Goal: Information Seeking & Learning: Learn about a topic

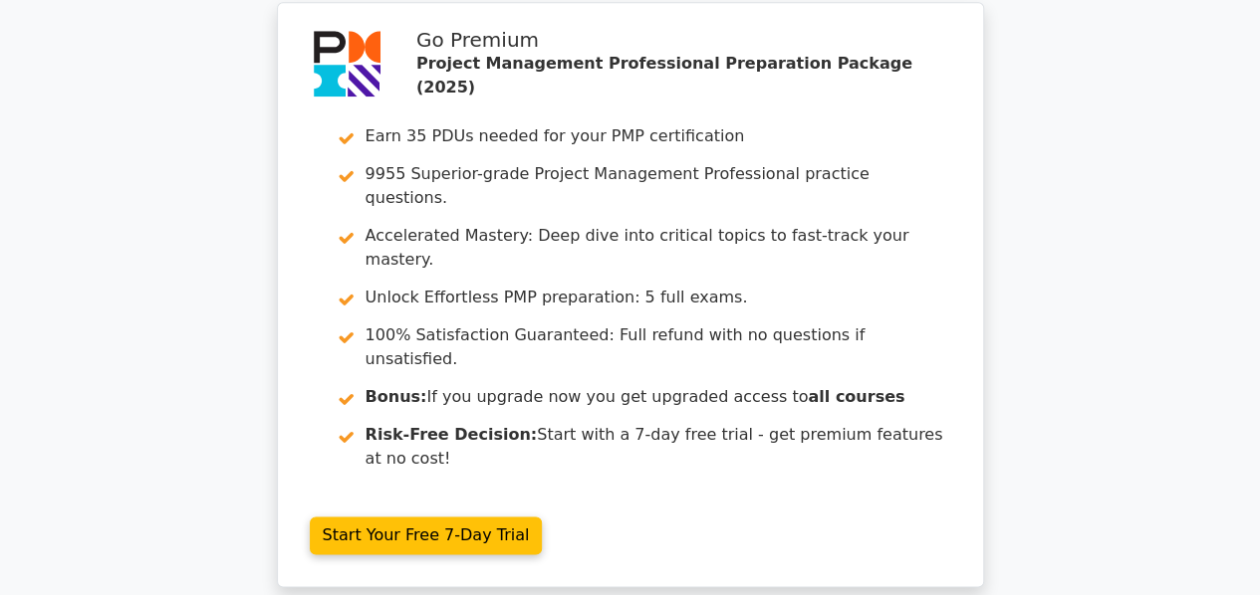
scroll to position [8730, 0]
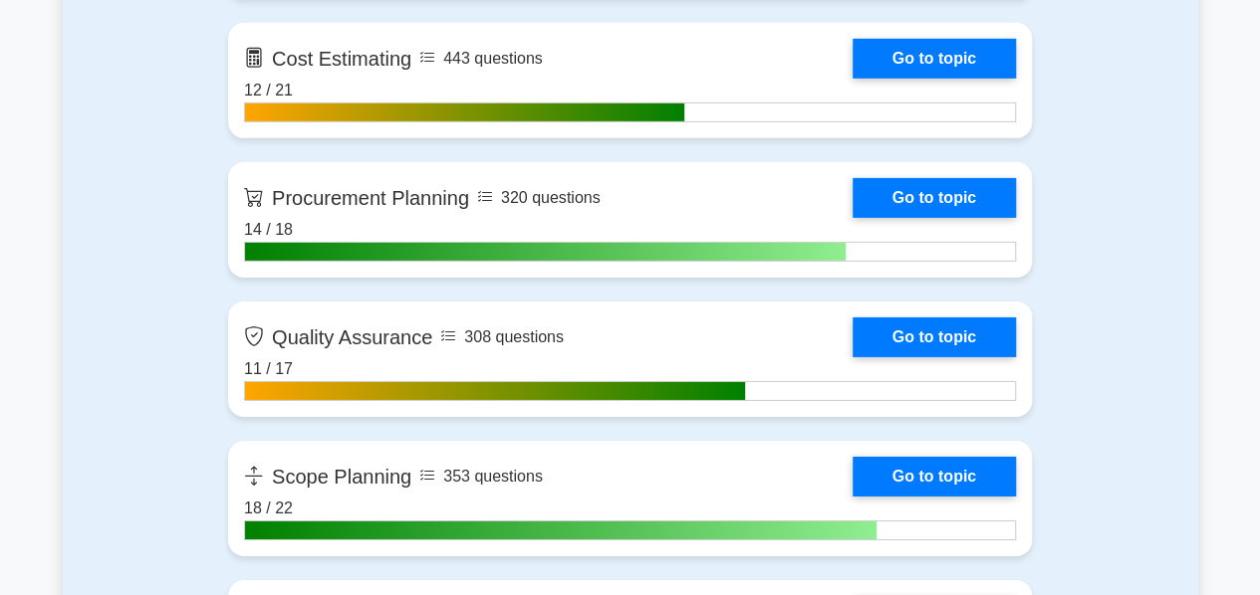
scroll to position [3139, 0]
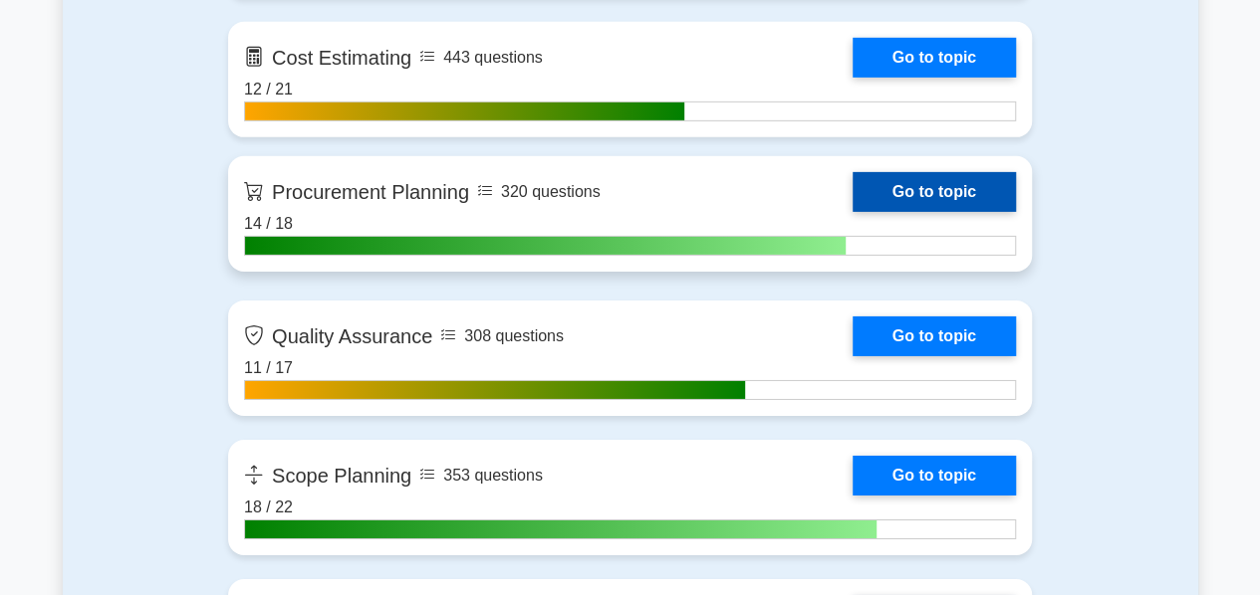
click at [910, 184] on link "Go to topic" at bounding box center [933, 192] width 163 height 40
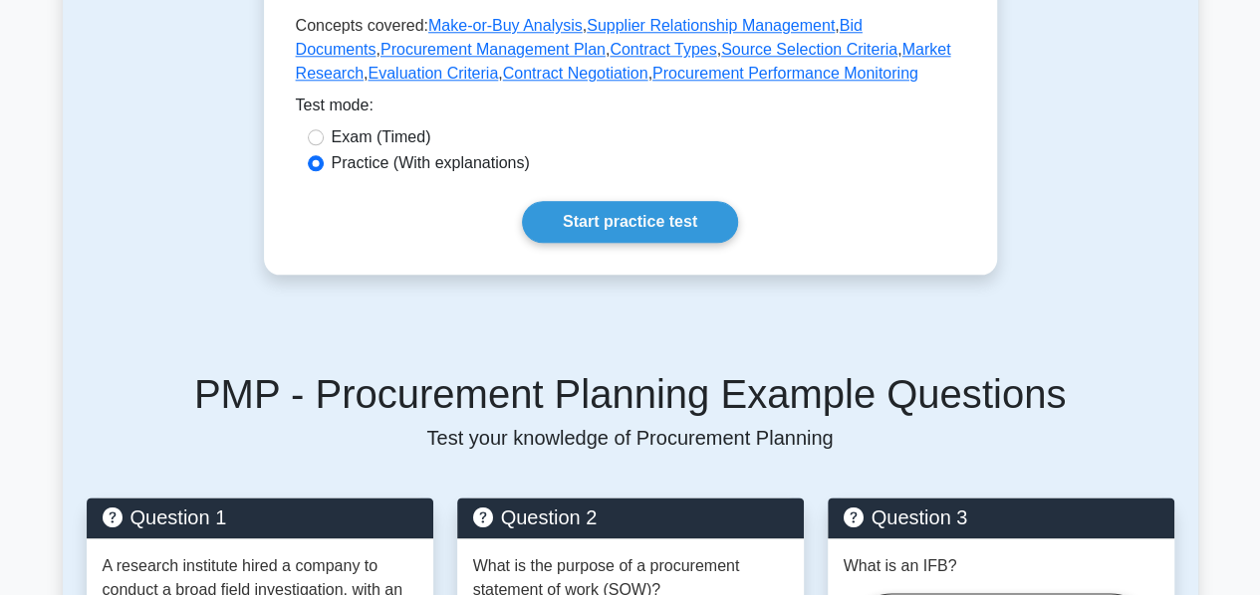
scroll to position [1032, 0]
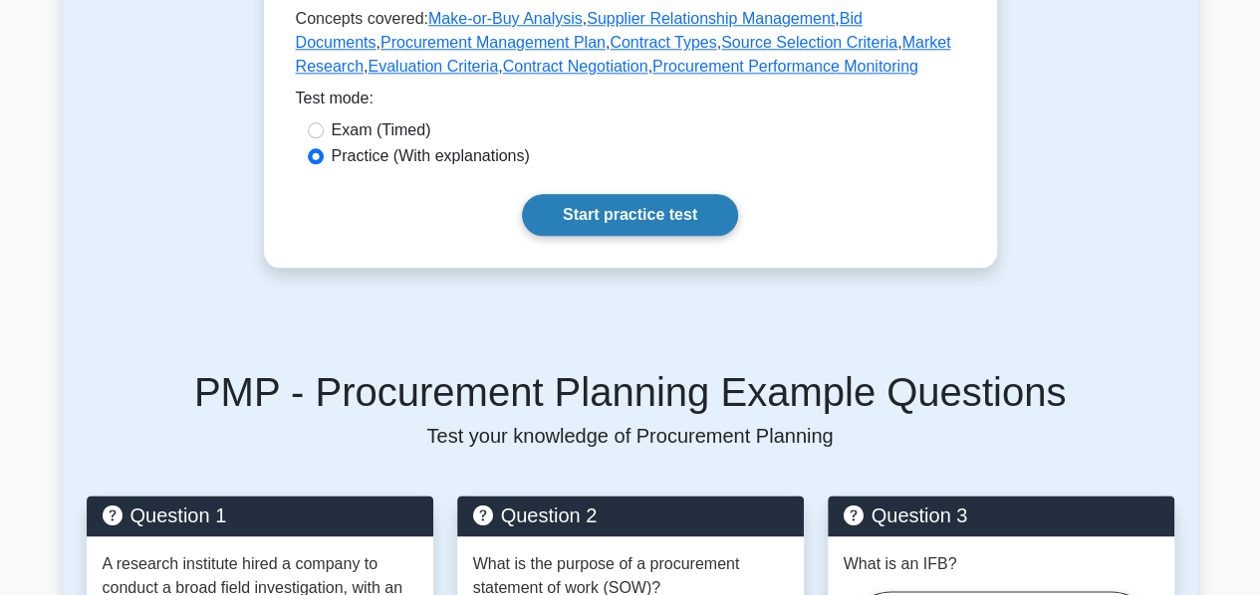
click at [669, 236] on link "Start practice test" at bounding box center [630, 215] width 216 height 42
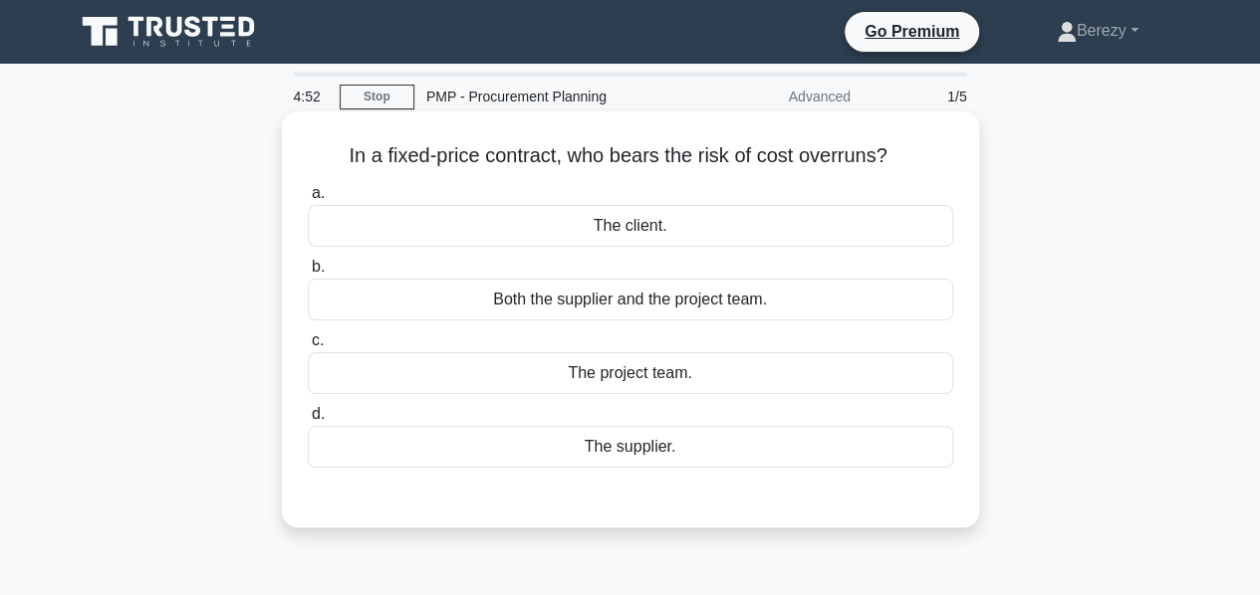
click at [609, 227] on div "The client." at bounding box center [630, 226] width 645 height 42
click at [308, 200] on input "a. The client." at bounding box center [308, 193] width 0 height 13
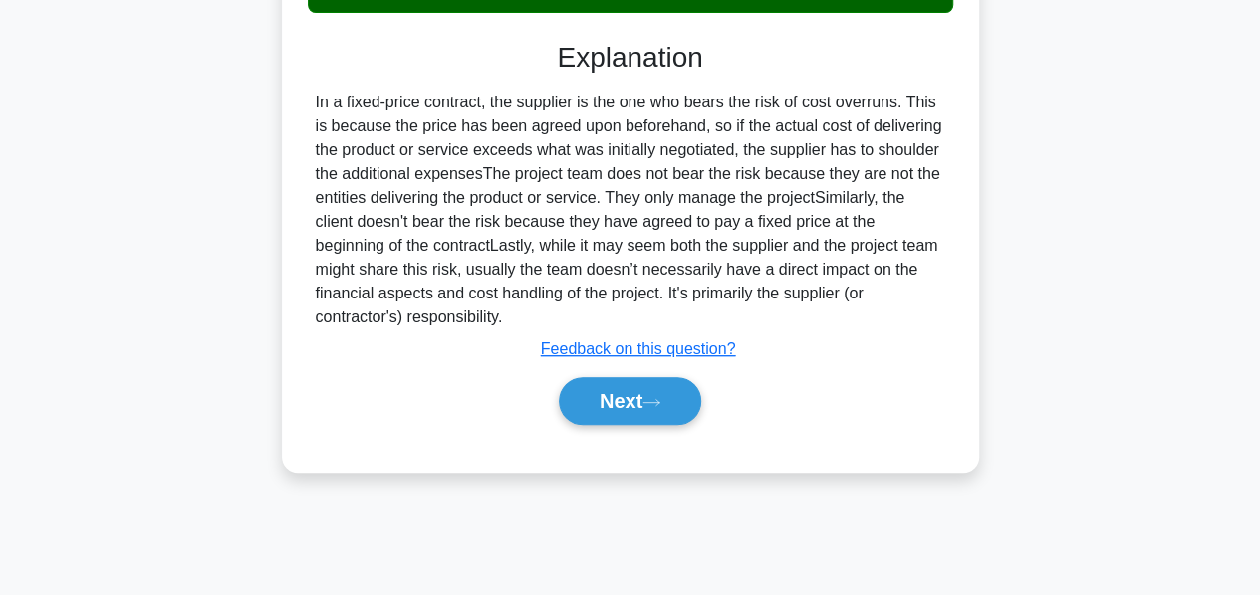
scroll to position [480, 0]
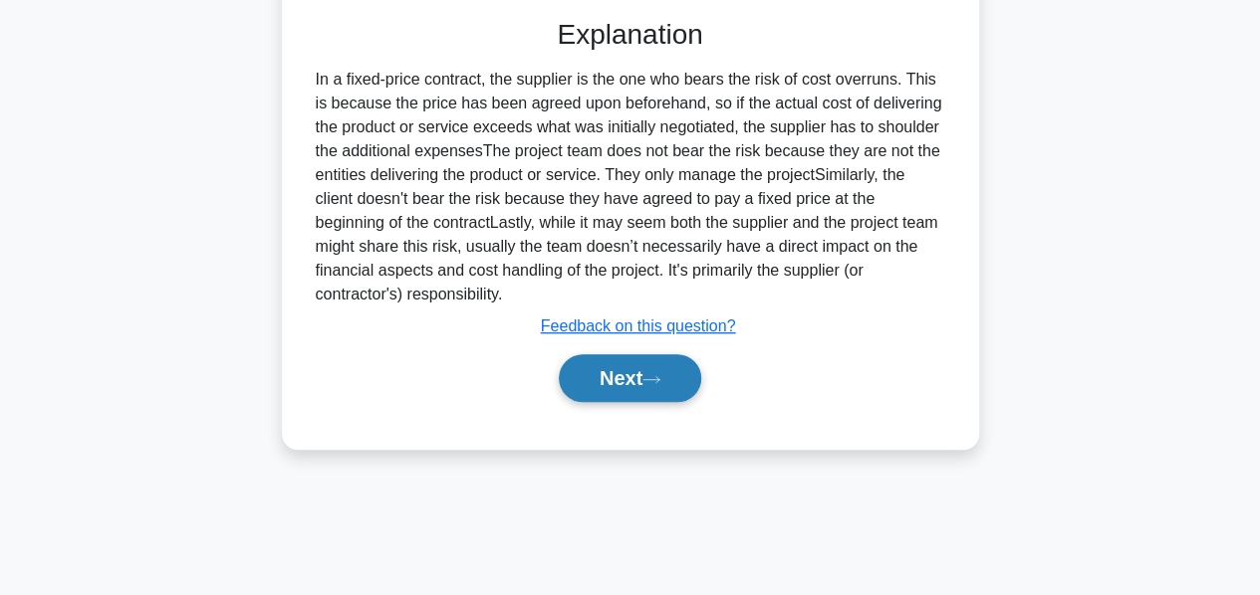
click at [621, 385] on button "Next" at bounding box center [630, 378] width 142 height 48
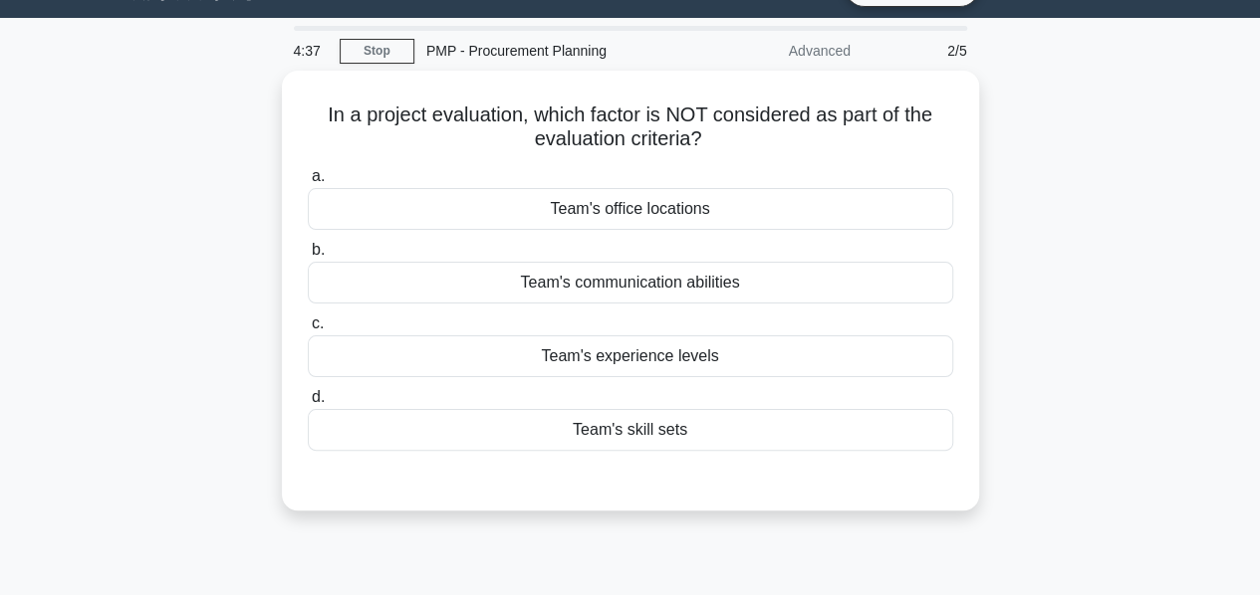
scroll to position [0, 0]
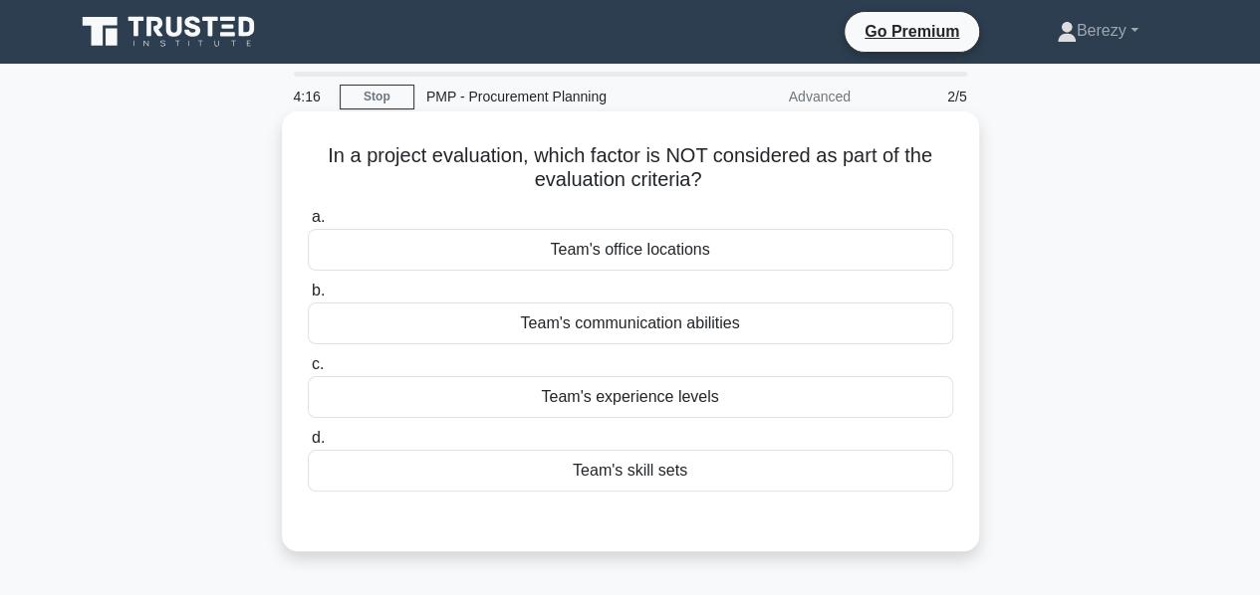
click at [645, 260] on div "Team's office locations" at bounding box center [630, 250] width 645 height 42
click at [308, 224] on input "a. Team's office locations" at bounding box center [308, 217] width 0 height 13
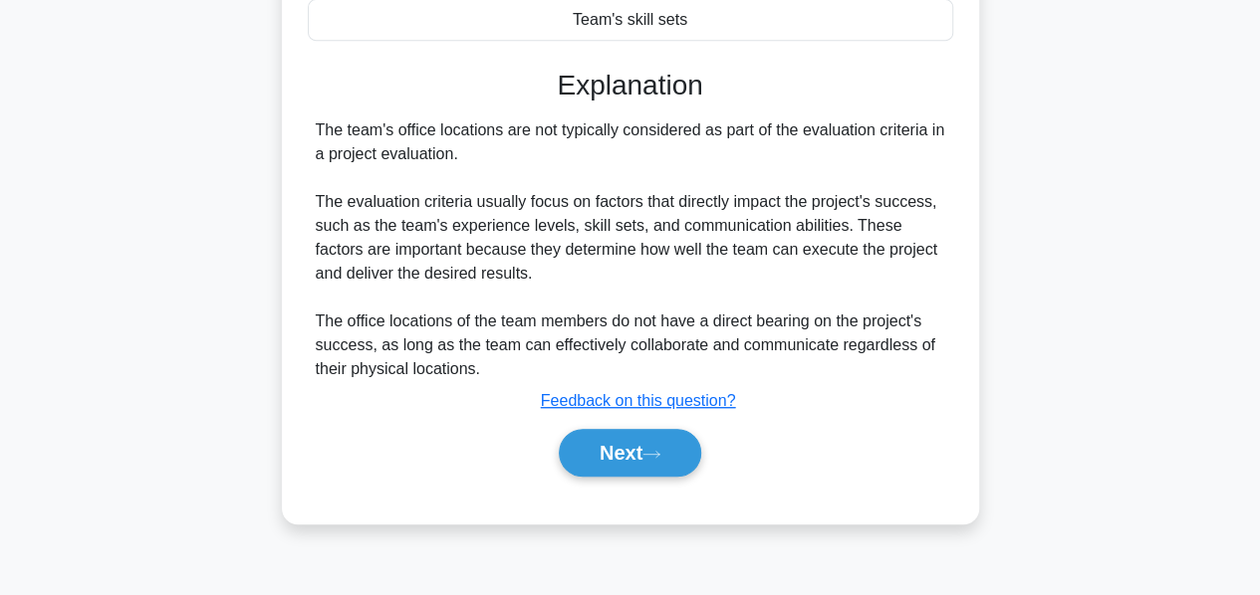
scroll to position [480, 0]
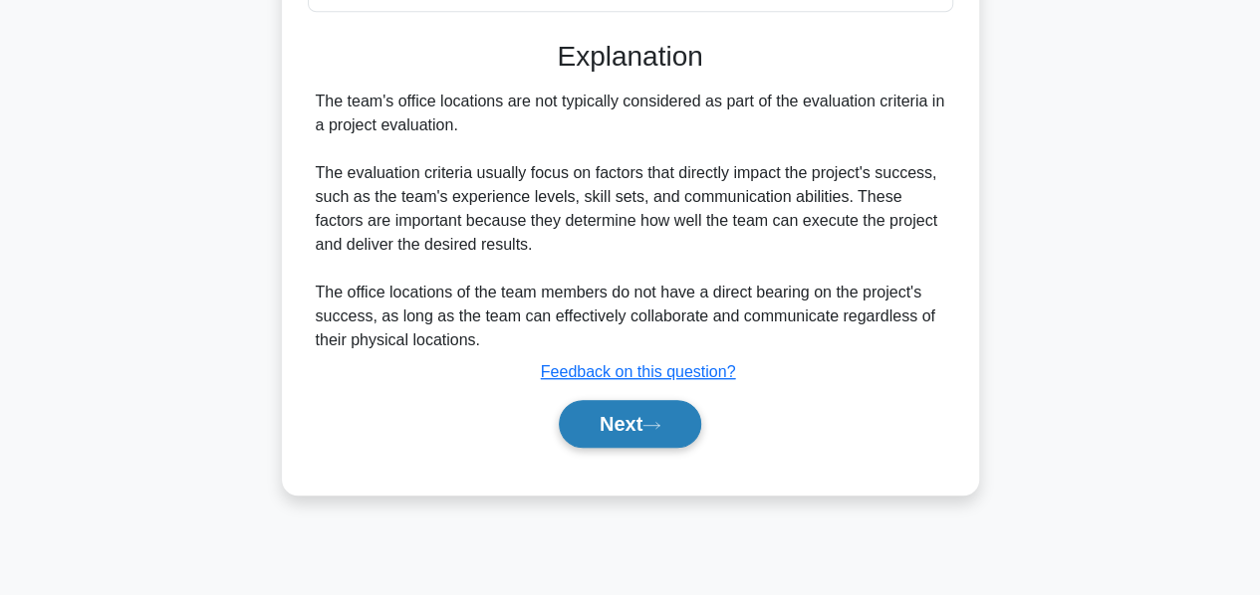
click at [617, 419] on button "Next" at bounding box center [630, 424] width 142 height 48
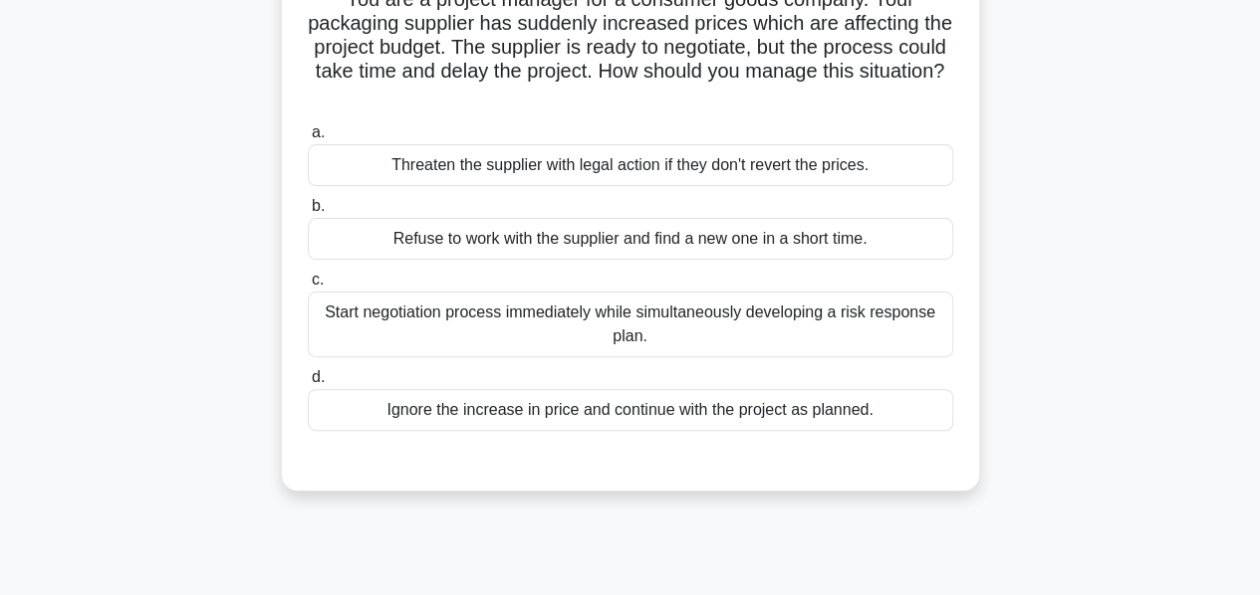
scroll to position [163, 0]
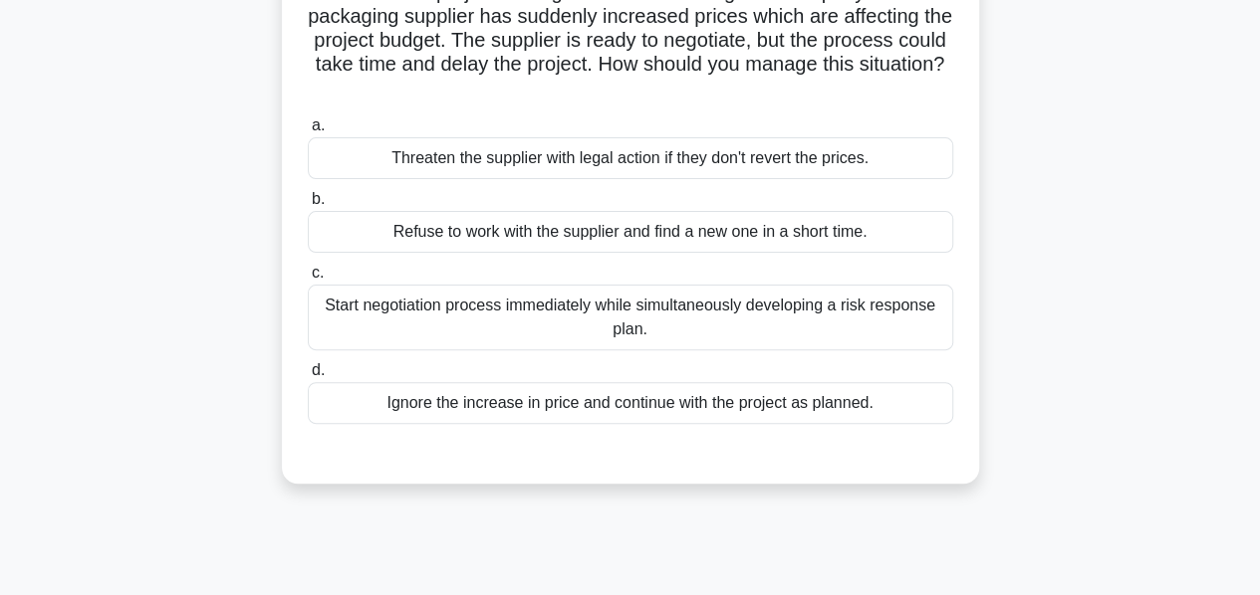
click at [571, 322] on div "Start negotiation process immediately while simultaneously developing a risk re…" at bounding box center [630, 318] width 645 height 66
click at [308, 280] on input "c. Start negotiation process immediately while simultaneously developing a risk…" at bounding box center [308, 273] width 0 height 13
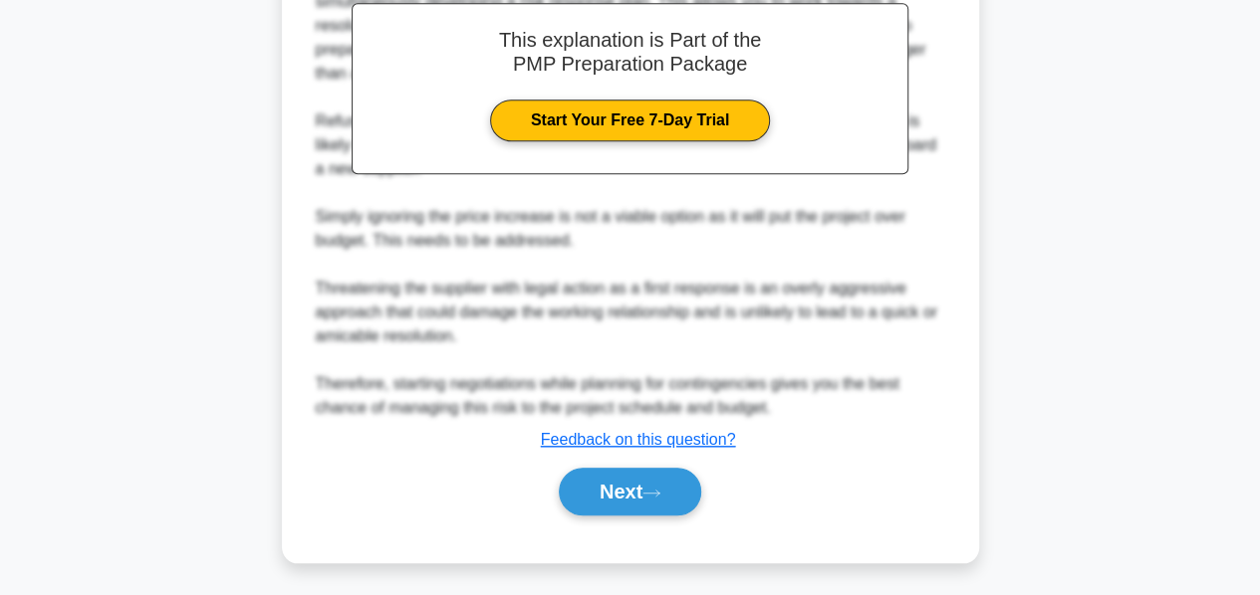
scroll to position [701, 0]
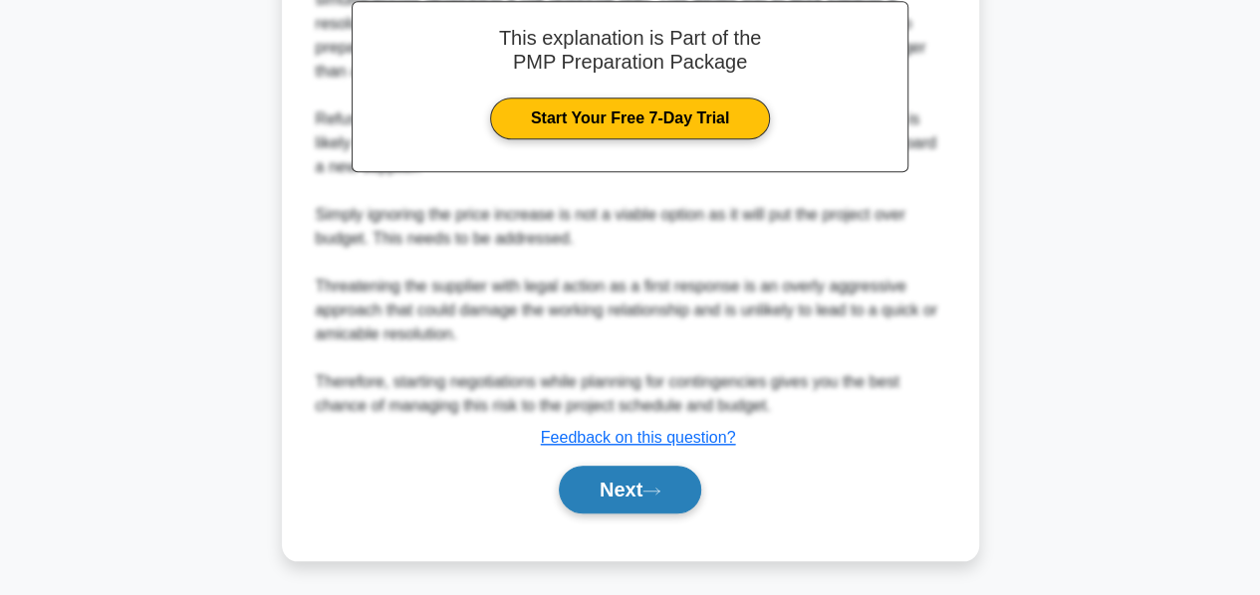
click at [596, 481] on button "Next" at bounding box center [630, 490] width 142 height 48
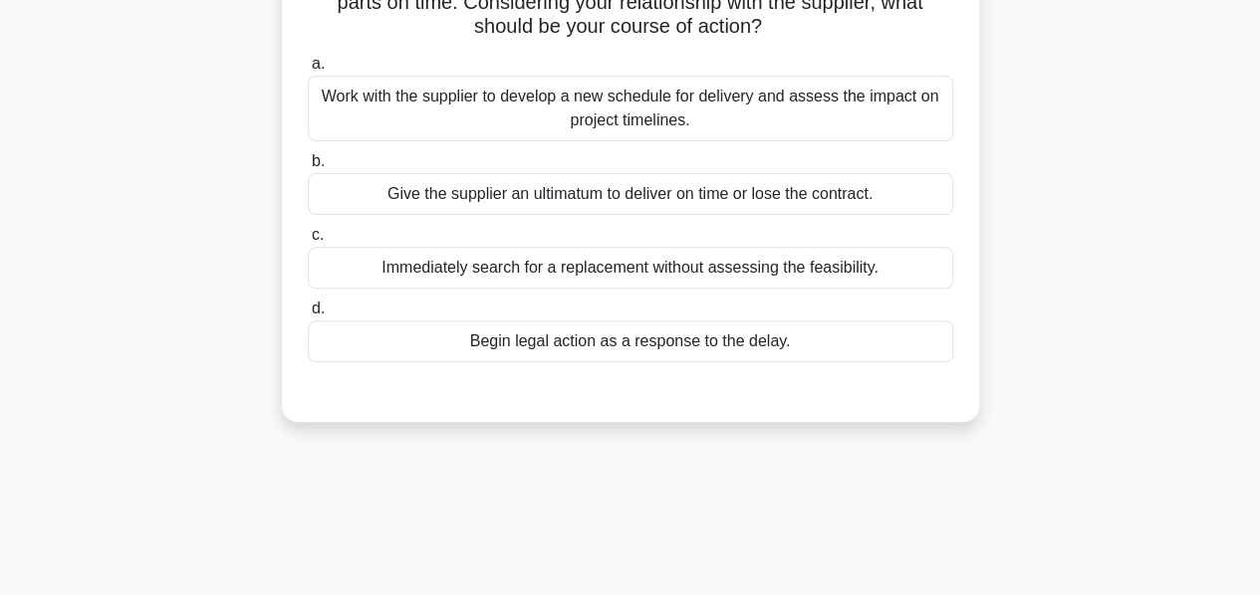
scroll to position [231, 0]
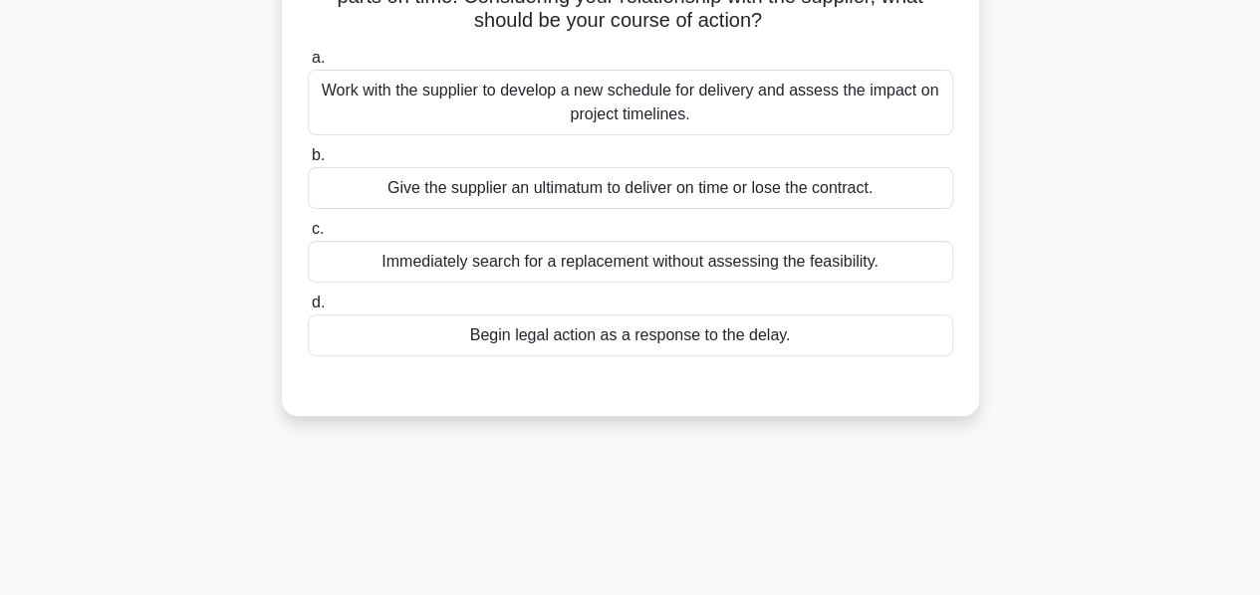
click at [558, 107] on div "Work with the supplier to develop a new schedule for delivery and assess the im…" at bounding box center [630, 103] width 645 height 66
click at [308, 65] on input "a. Work with the supplier to develop a new schedule for delivery and assess the…" at bounding box center [308, 58] width 0 height 13
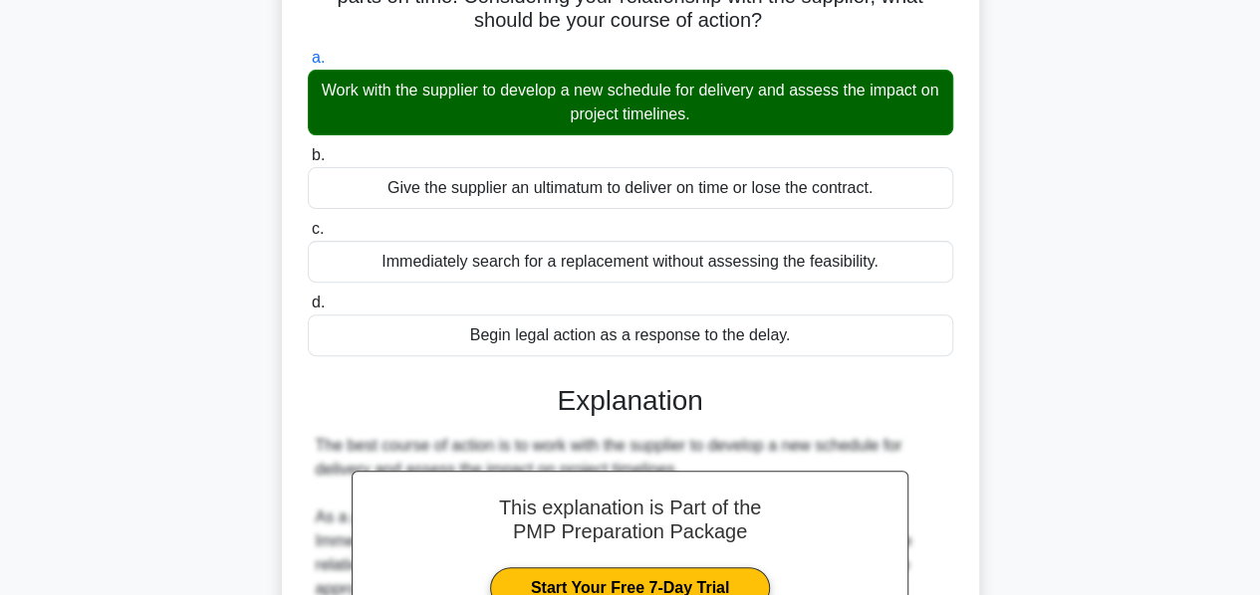
scroll to position [558, 0]
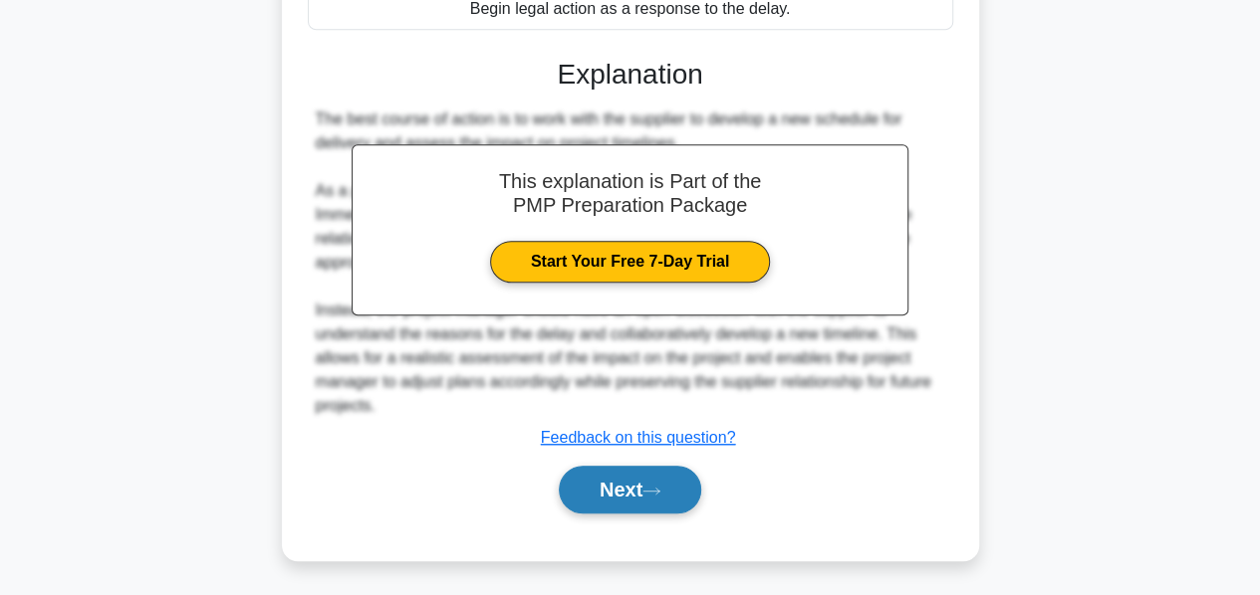
click at [605, 489] on button "Next" at bounding box center [630, 490] width 142 height 48
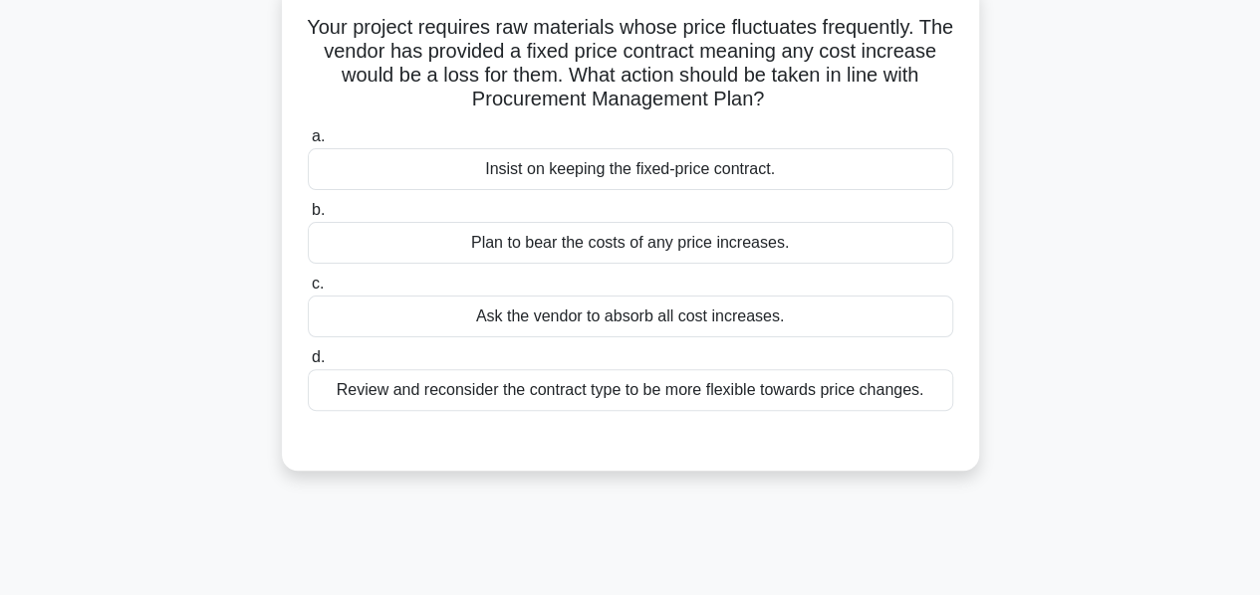
scroll to position [135, 0]
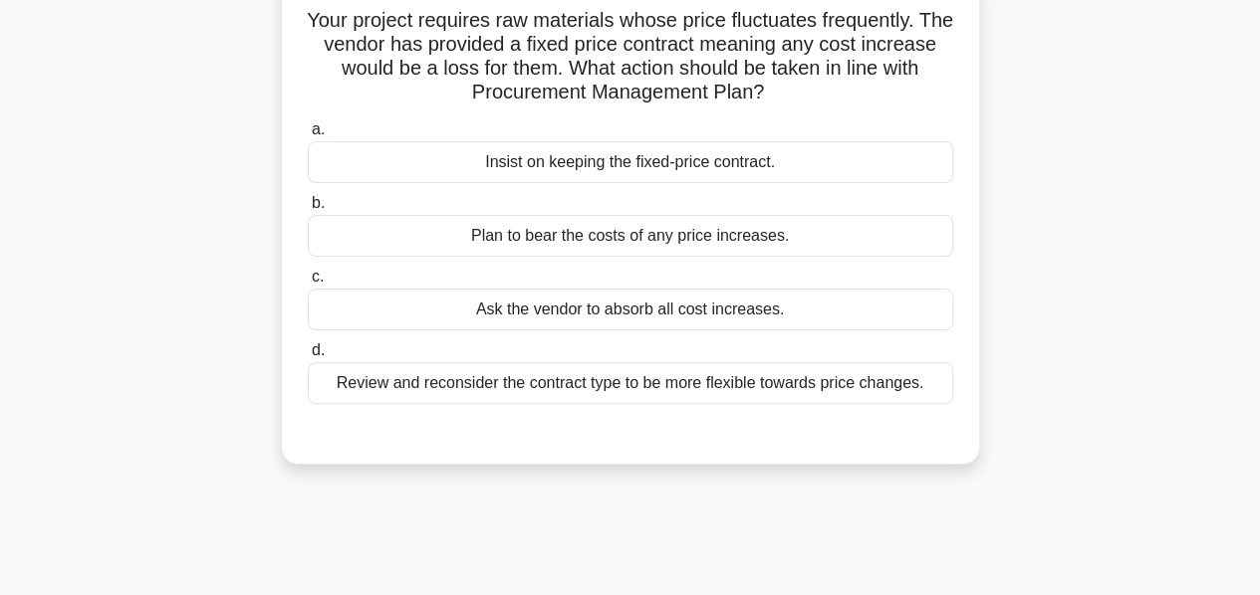
click at [585, 387] on div "Review and reconsider the contract type to be more flexible towards price chang…" at bounding box center [630, 383] width 645 height 42
click at [308, 357] on input "d. Review and reconsider the contract type to be more flexible towards price ch…" at bounding box center [308, 351] width 0 height 13
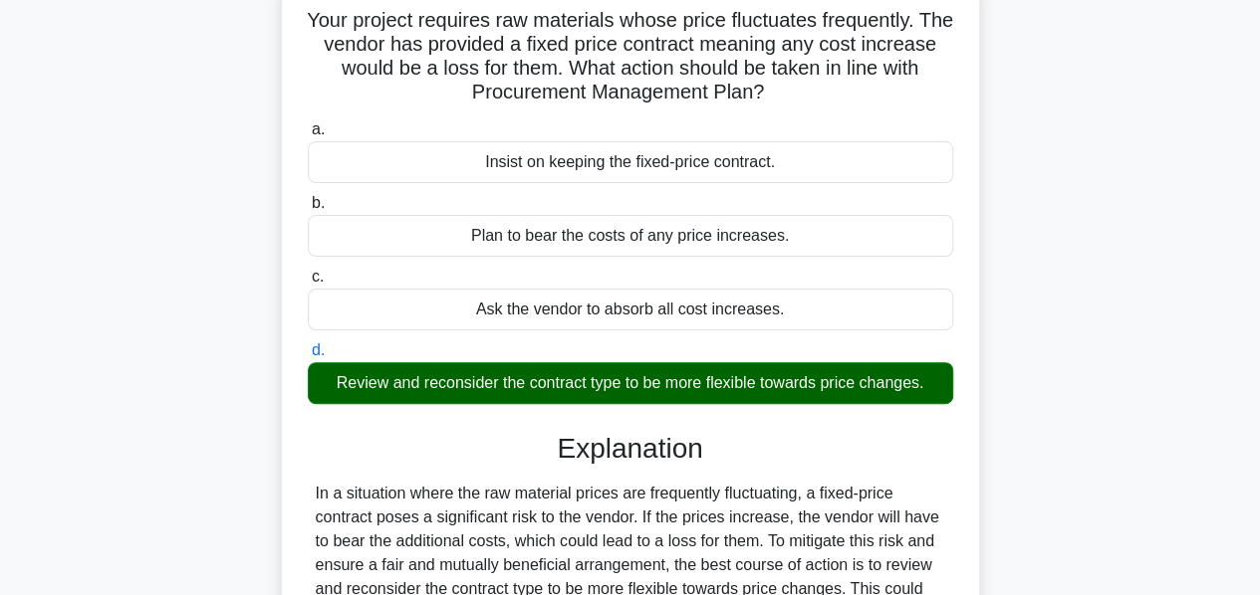
scroll to position [480, 0]
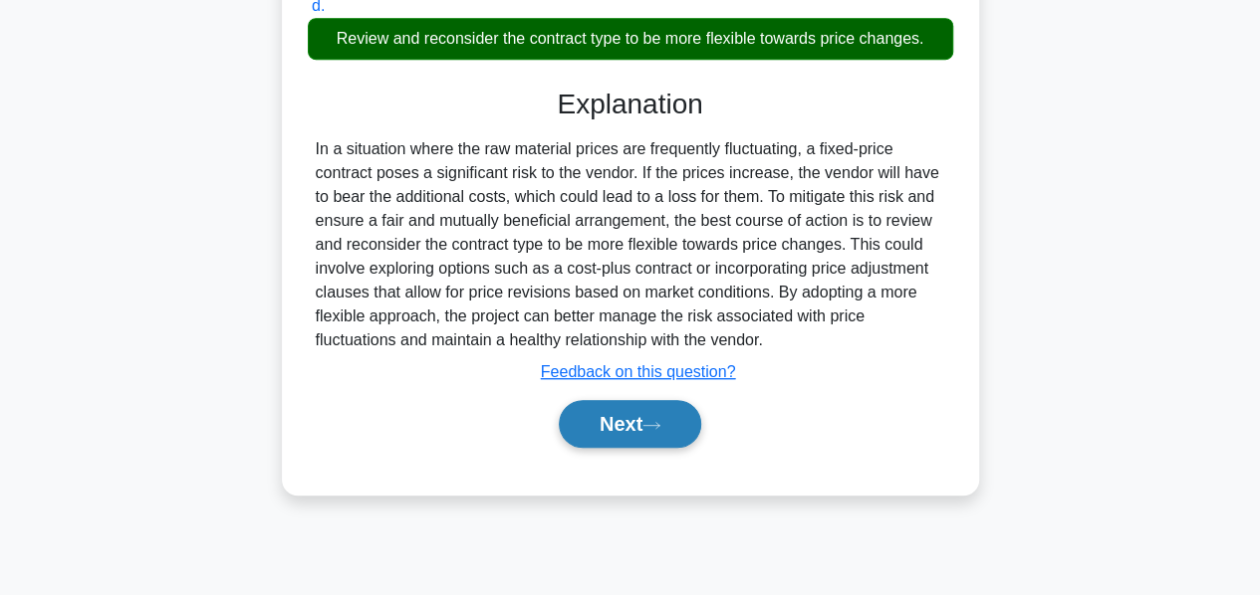
click at [618, 415] on button "Next" at bounding box center [630, 424] width 142 height 48
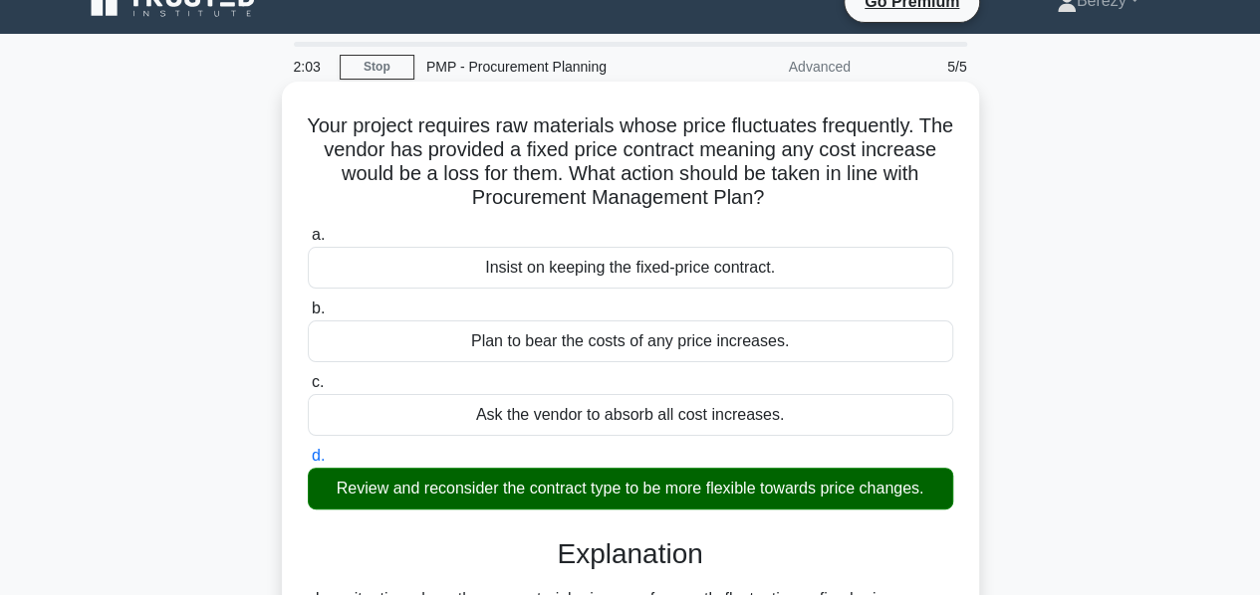
scroll to position [0, 0]
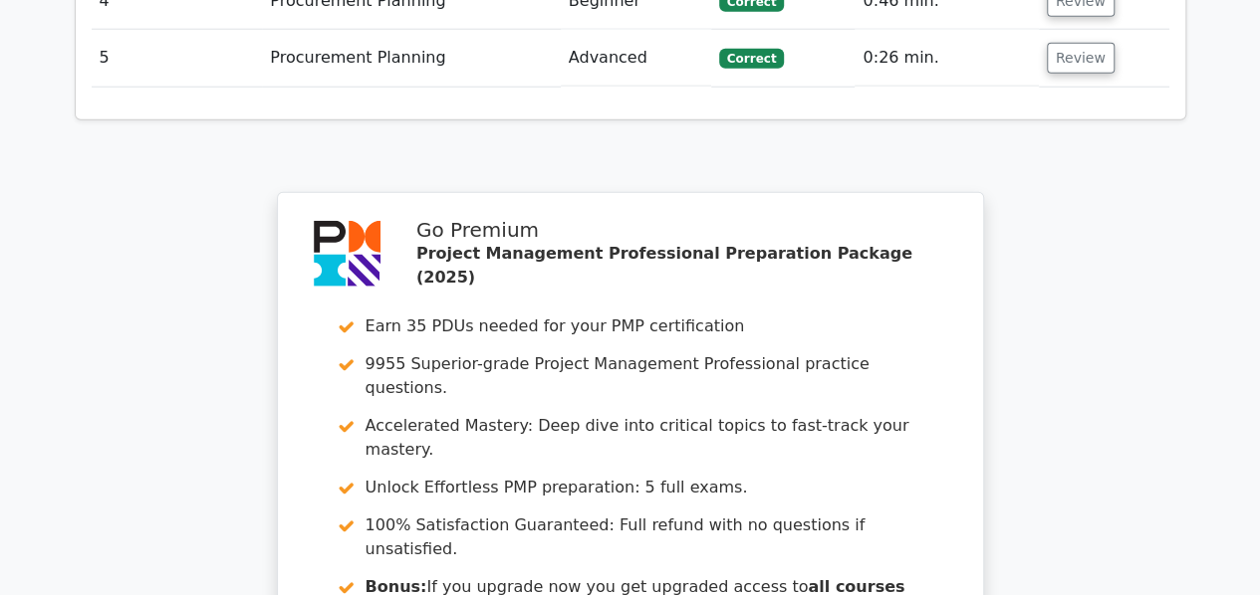
scroll to position [2982, 0]
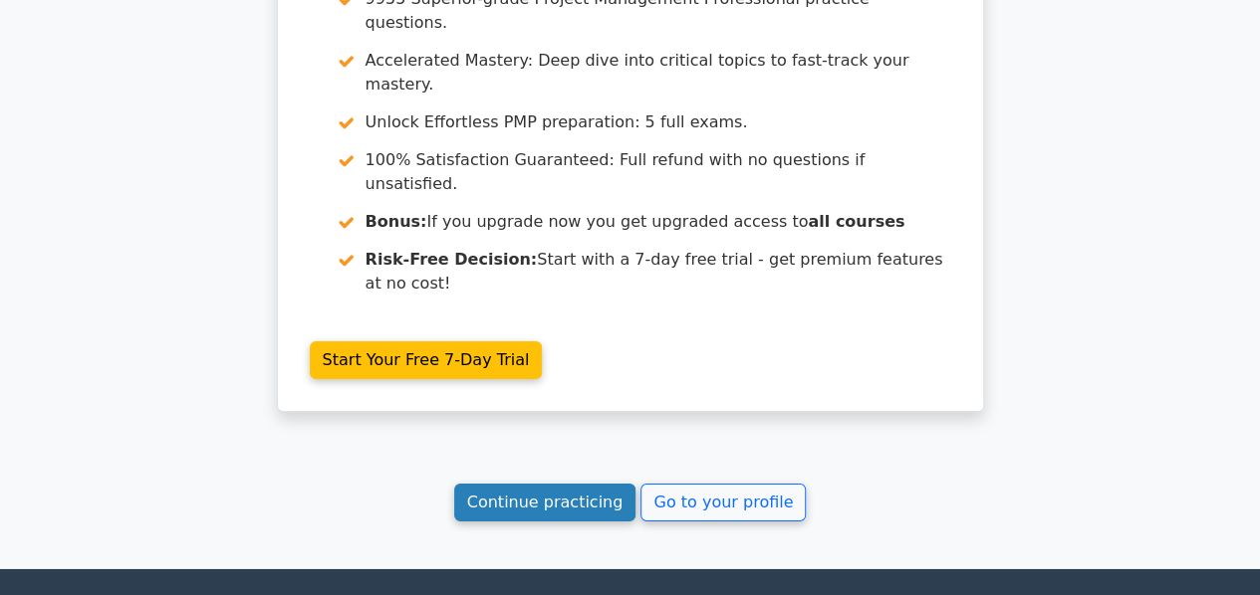
click at [536, 484] on link "Continue practicing" at bounding box center [545, 503] width 182 height 38
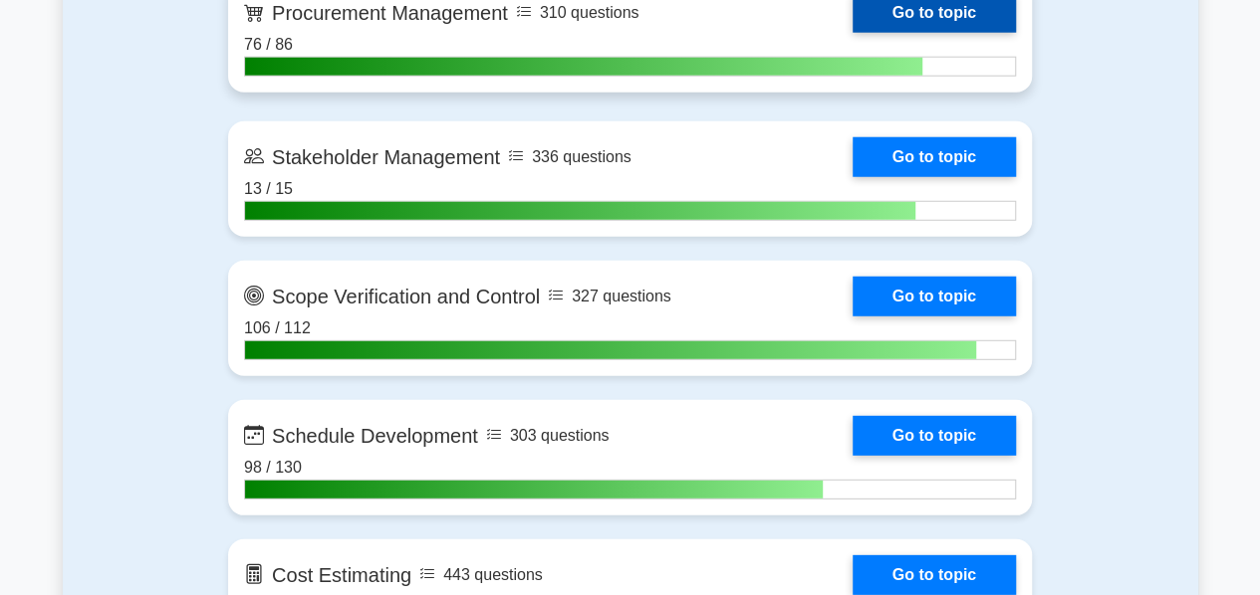
scroll to position [2623, 0]
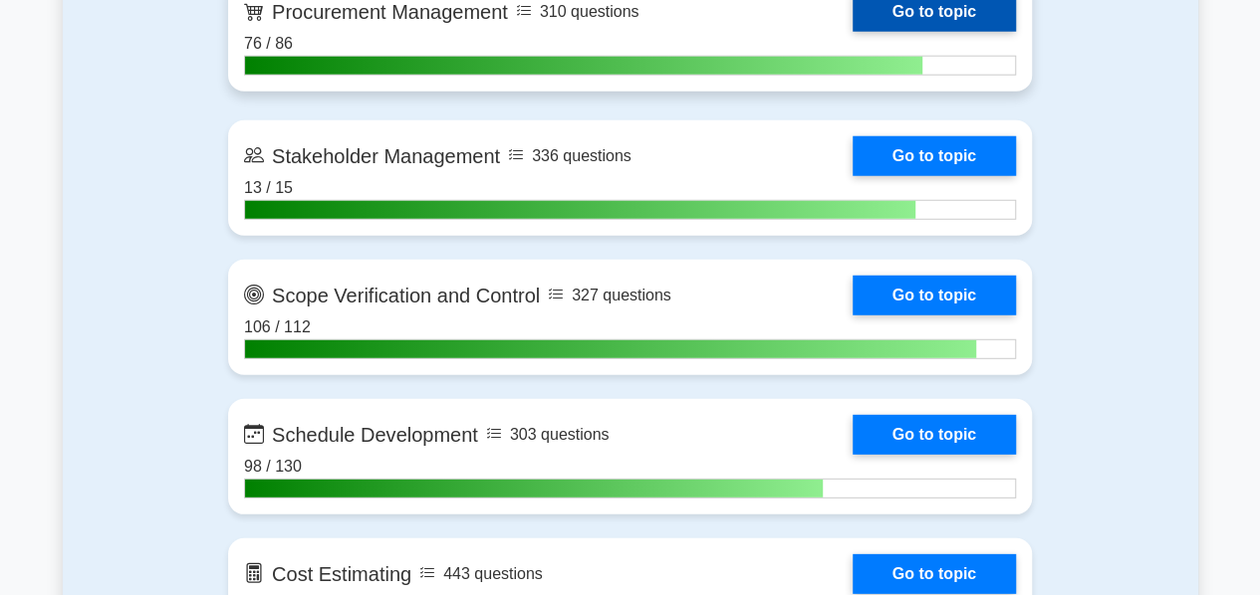
click at [888, 13] on link "Go to topic" at bounding box center [933, 12] width 163 height 40
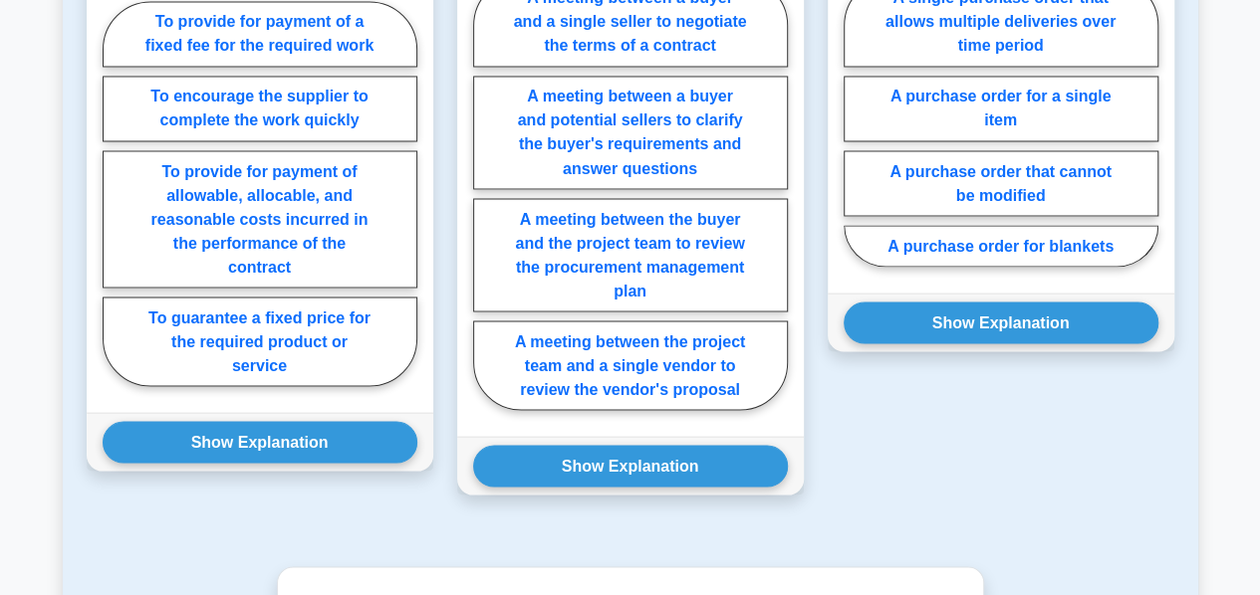
scroll to position [1730, 0]
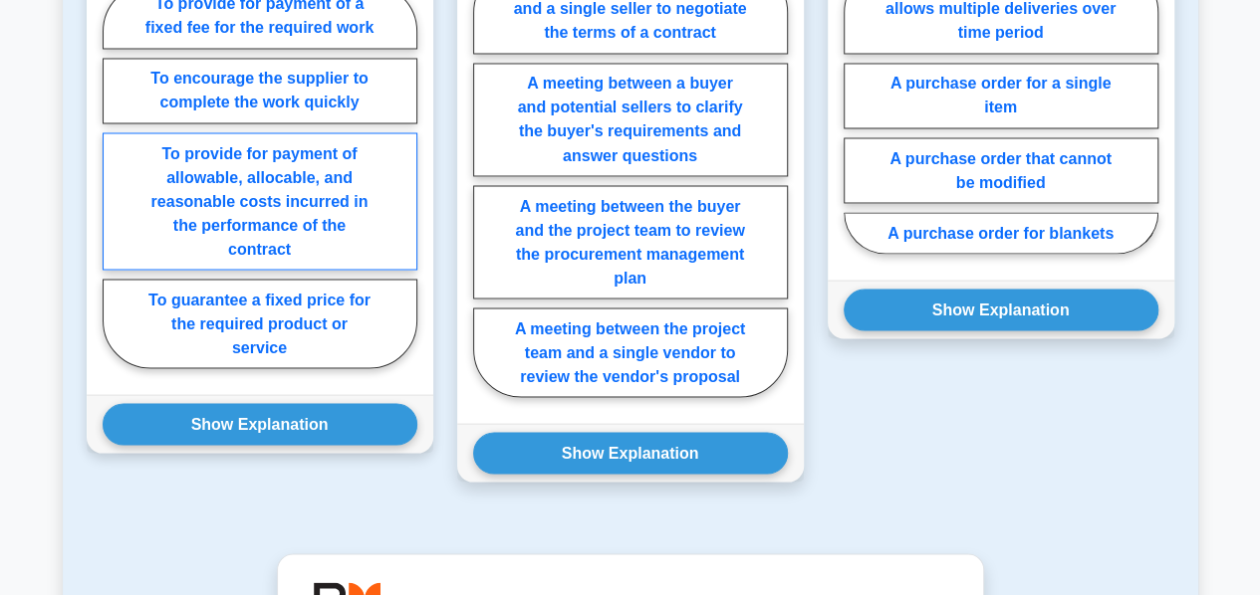
click at [229, 155] on label "To provide for payment of allowable, allocable, and reasonable costs incurred i…" at bounding box center [260, 200] width 315 height 137
click at [115, 175] on input "To provide for payment of allowable, allocable, and reasonable costs incurred i…" at bounding box center [109, 181] width 13 height 13
radio input "true"
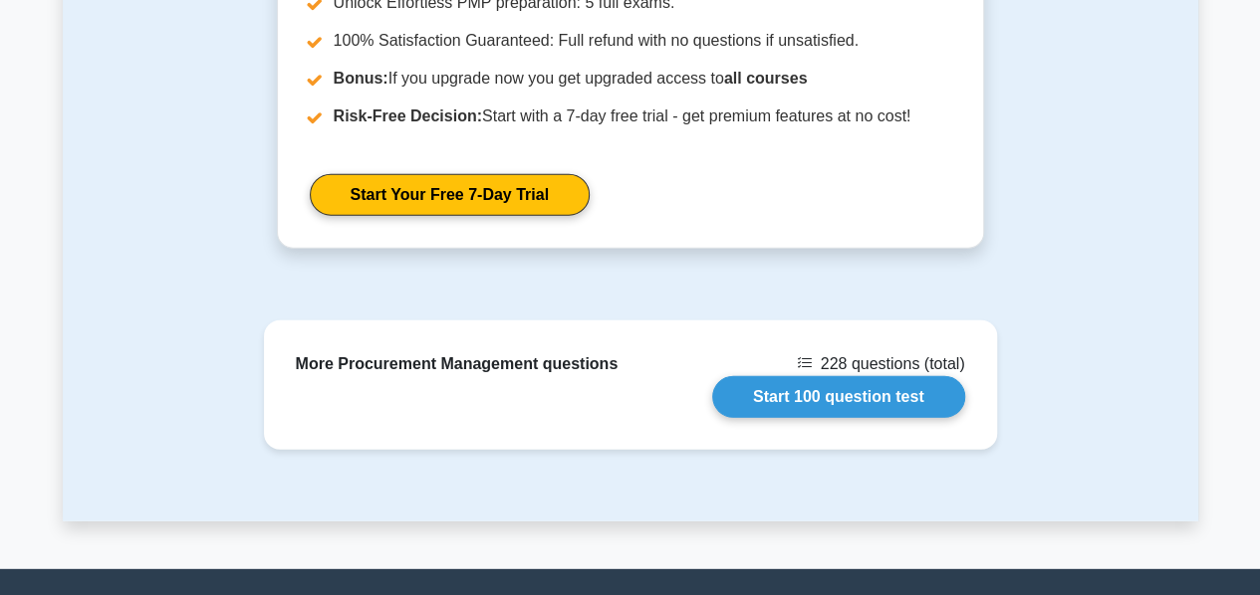
scroll to position [2692, 0]
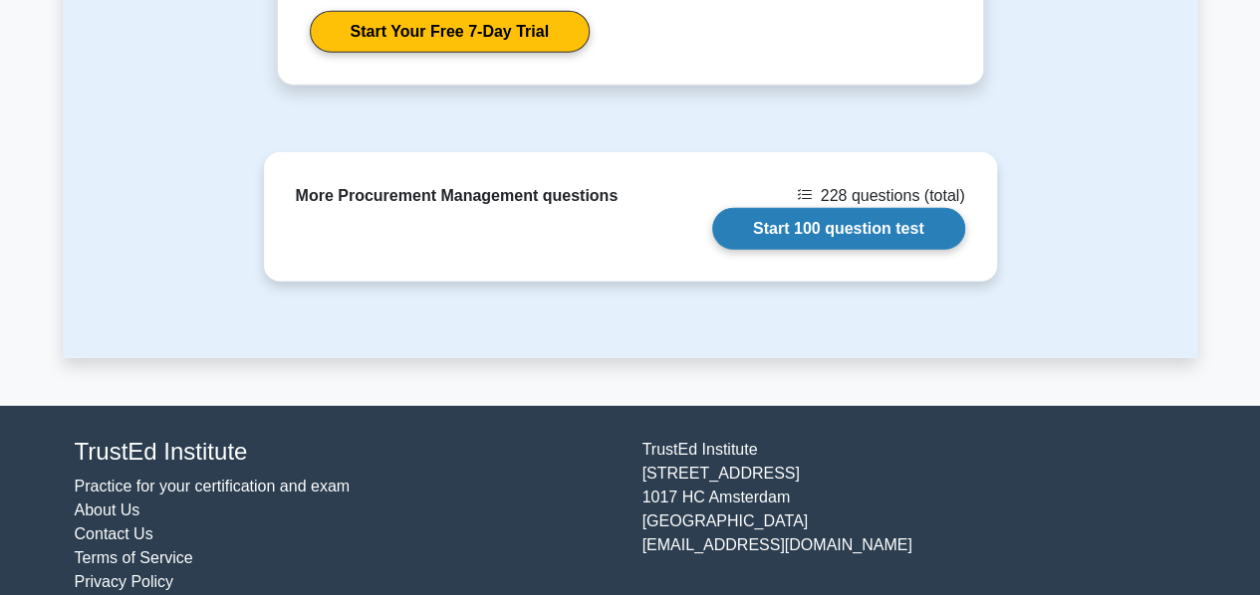
click at [791, 208] on link "Start 100 question test" at bounding box center [838, 229] width 253 height 42
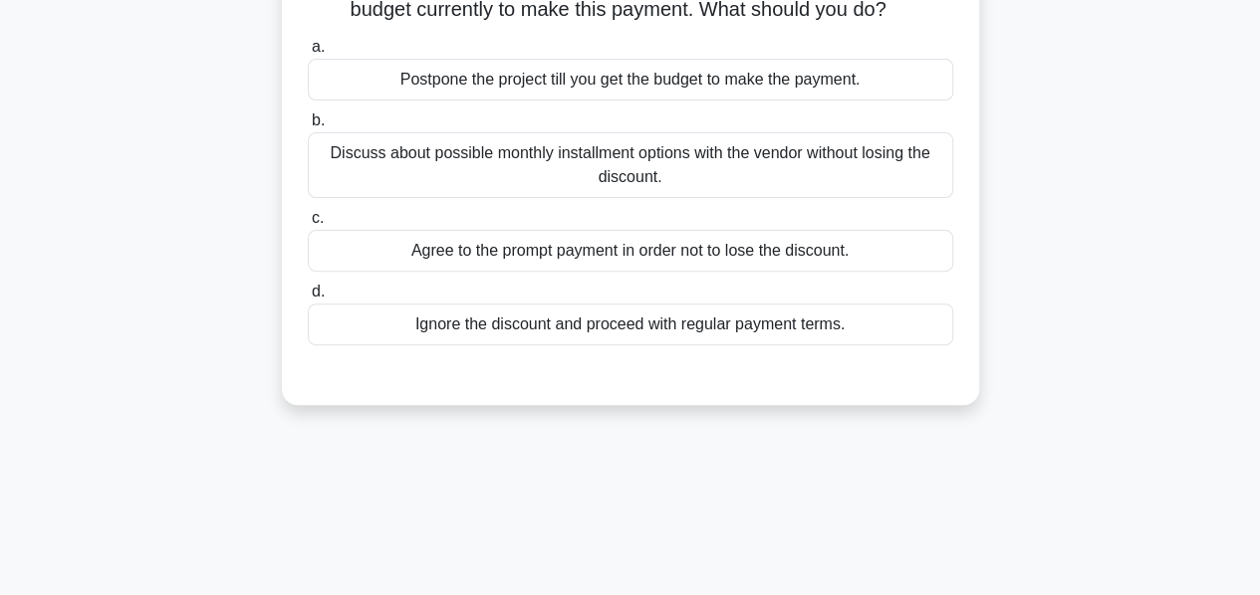
scroll to position [224, 0]
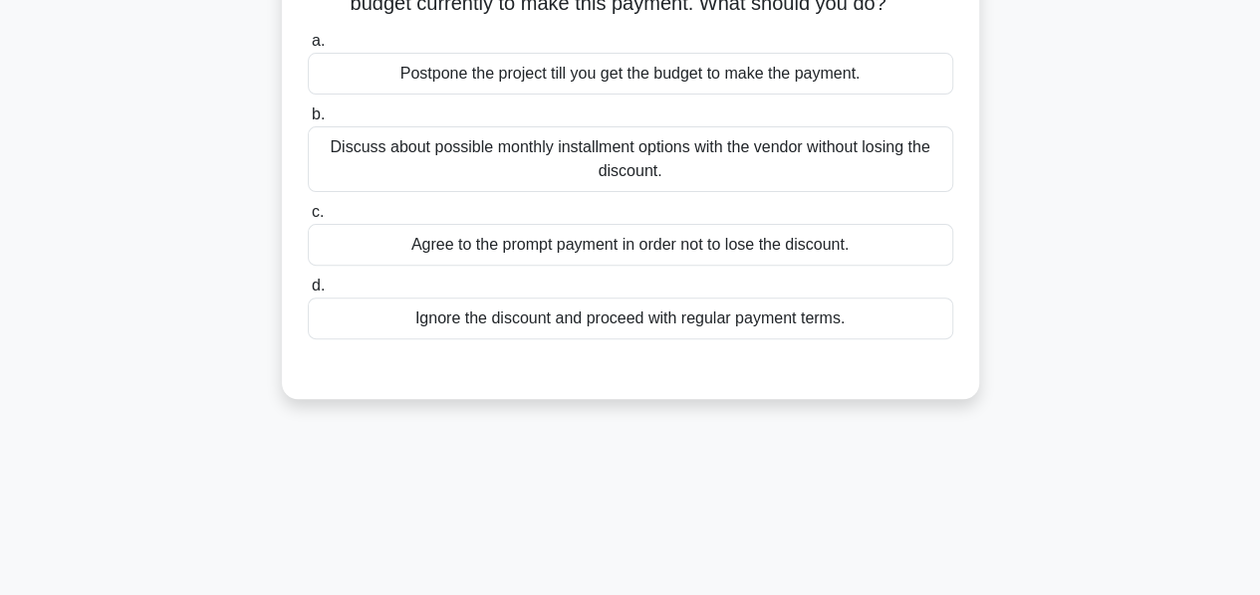
click at [651, 153] on div "Discuss about possible monthly installment options with the vendor without losi…" at bounding box center [630, 159] width 645 height 66
click at [308, 121] on input "b. Discuss about possible monthly installment options with the vendor without l…" at bounding box center [308, 115] width 0 height 13
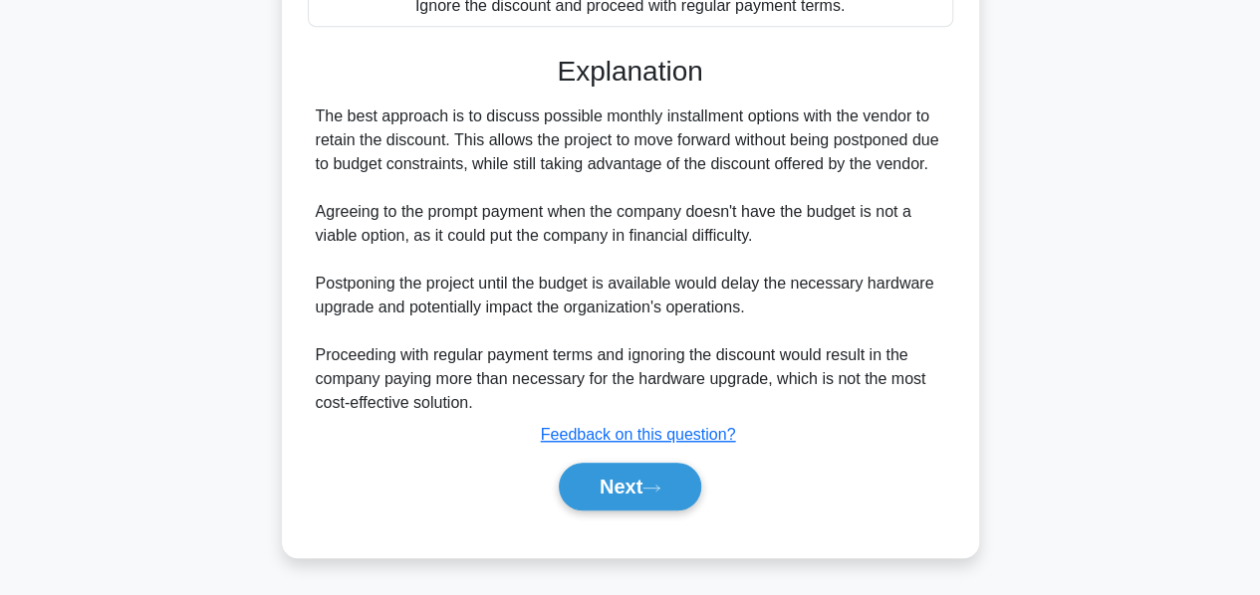
scroll to position [558, 0]
click at [611, 489] on button "Next" at bounding box center [630, 487] width 142 height 48
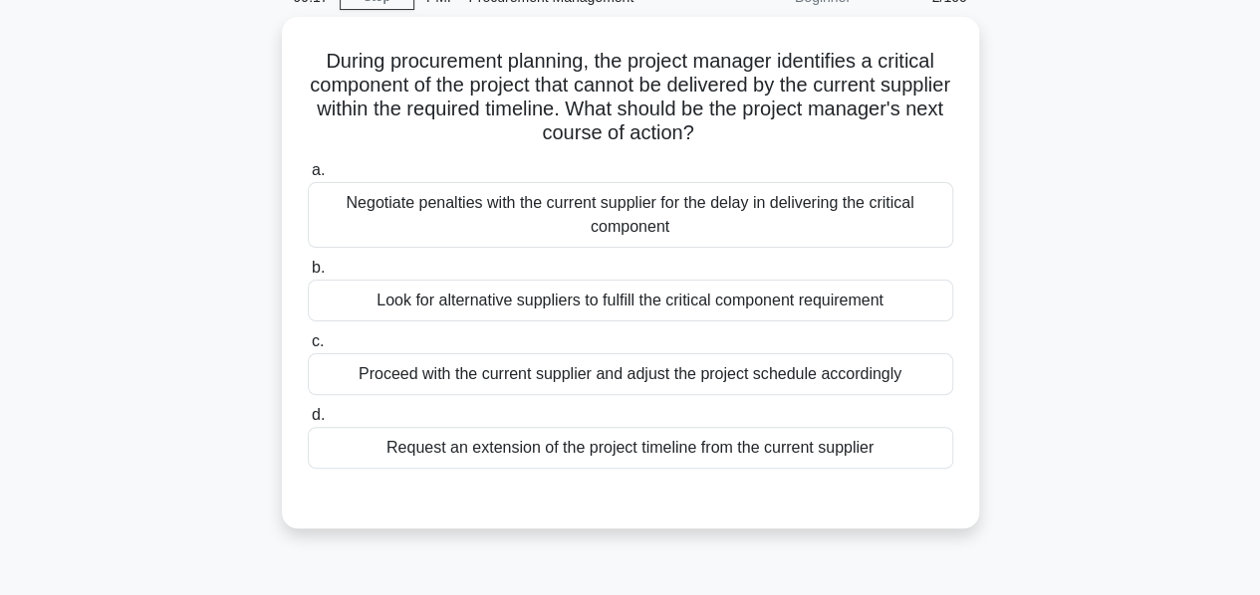
scroll to position [97, 0]
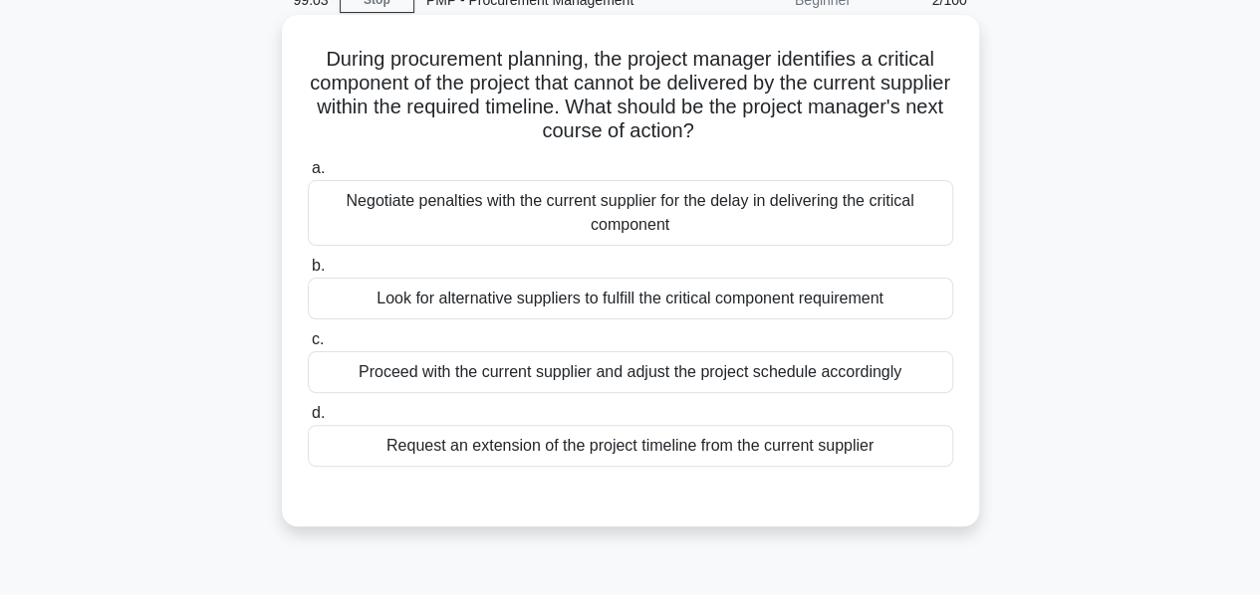
click at [671, 303] on div "Look for alternative suppliers to fulfill the critical component requirement" at bounding box center [630, 299] width 645 height 42
click at [308, 273] on input "b. Look for alternative suppliers to fulfill the critical component requirement" at bounding box center [308, 266] width 0 height 13
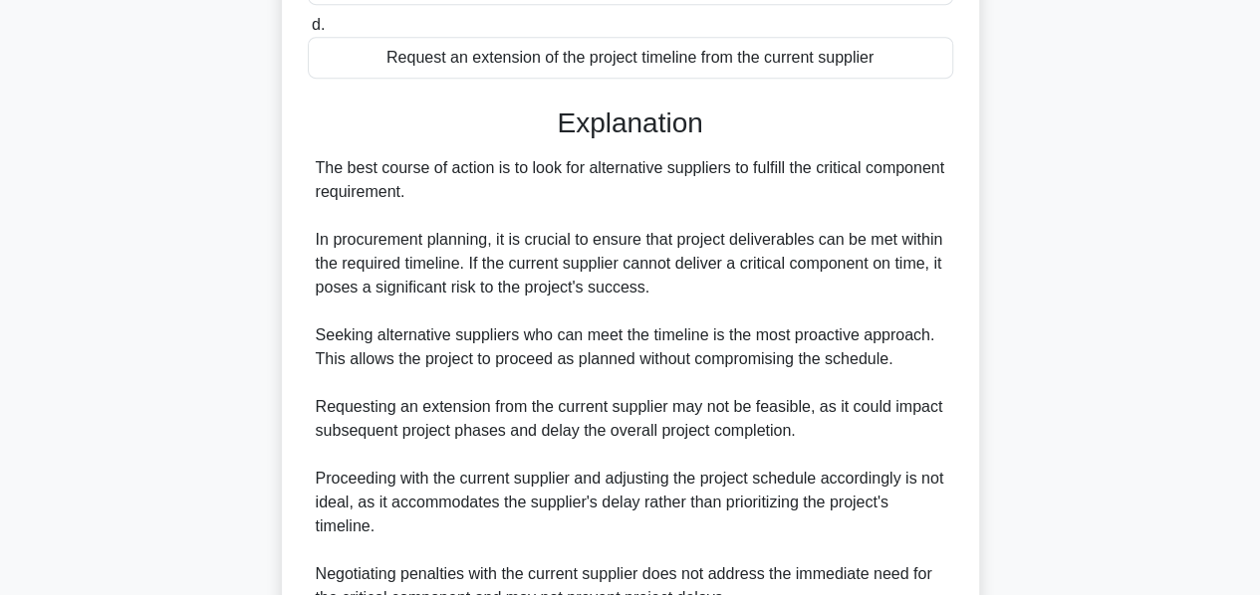
scroll to position [677, 0]
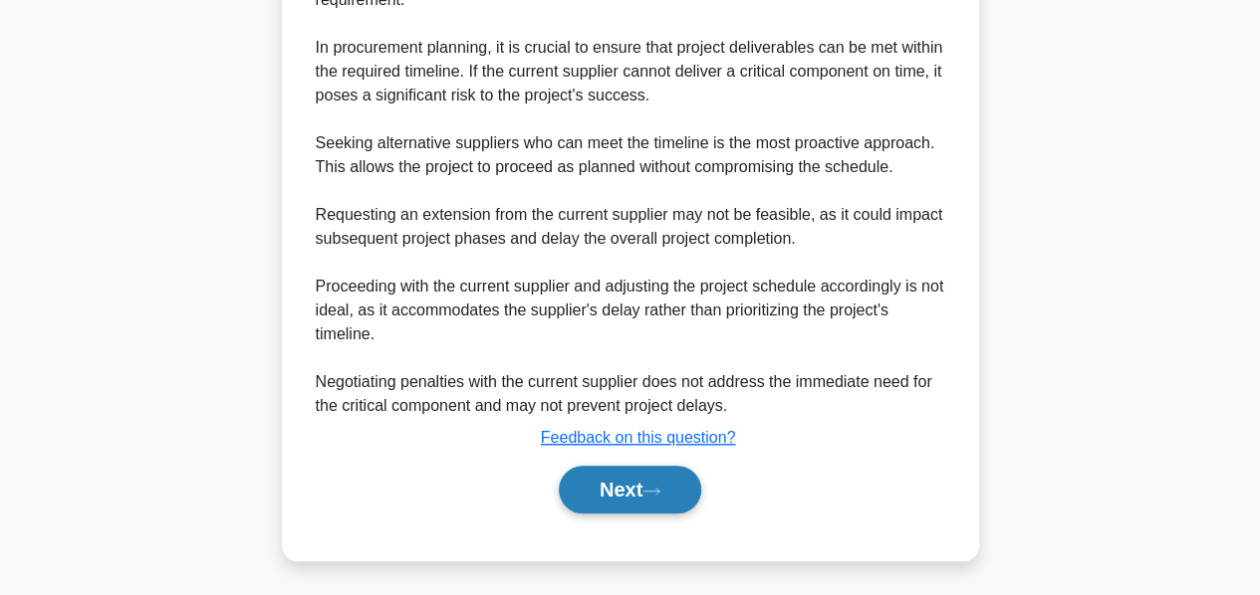
click at [615, 485] on button "Next" at bounding box center [630, 490] width 142 height 48
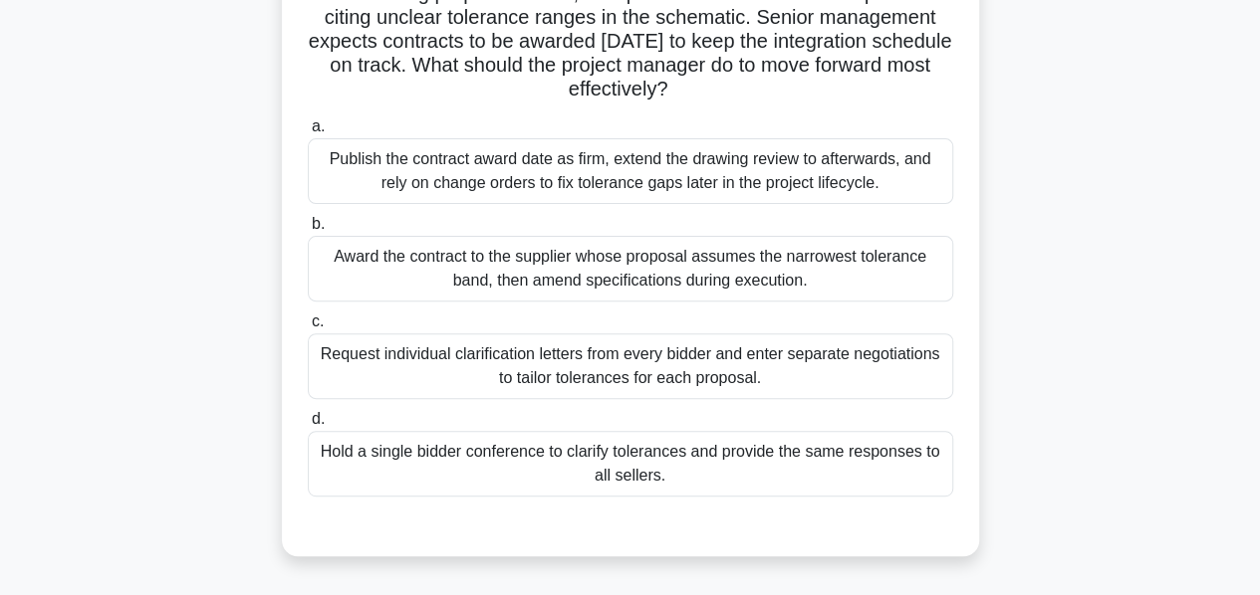
scroll to position [191, 0]
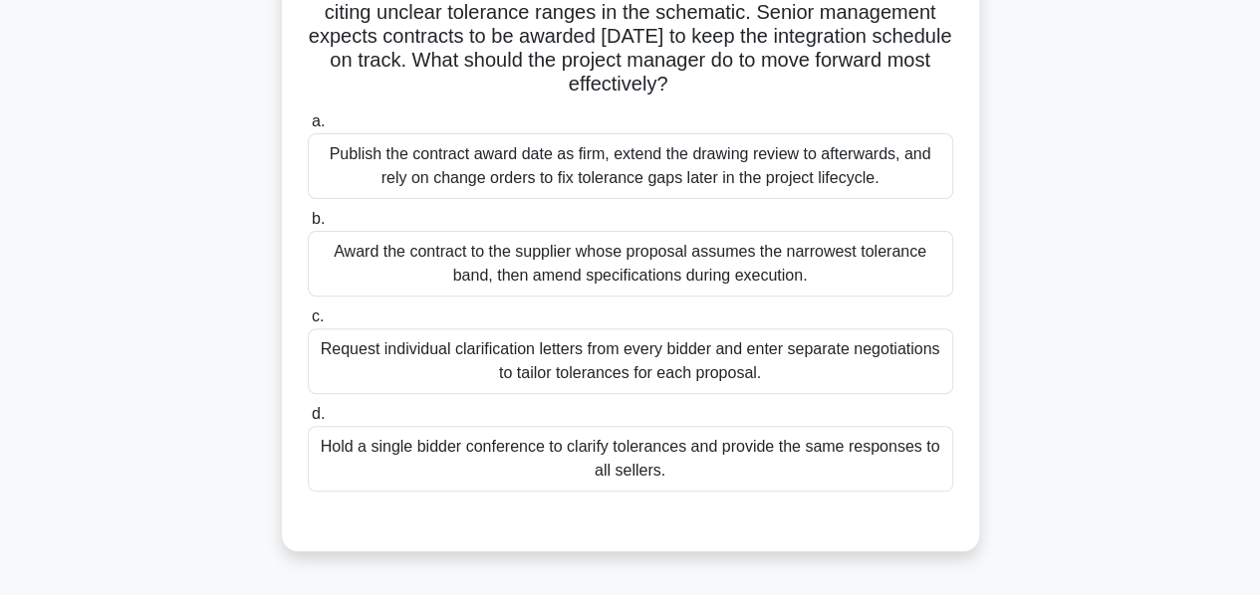
click at [560, 446] on div "Hold a single bidder conference to clarify tolerances and provide the same resp…" at bounding box center [630, 459] width 645 height 66
click at [308, 421] on input "d. Hold a single bidder conference to clarify tolerances and provide the same r…" at bounding box center [308, 414] width 0 height 13
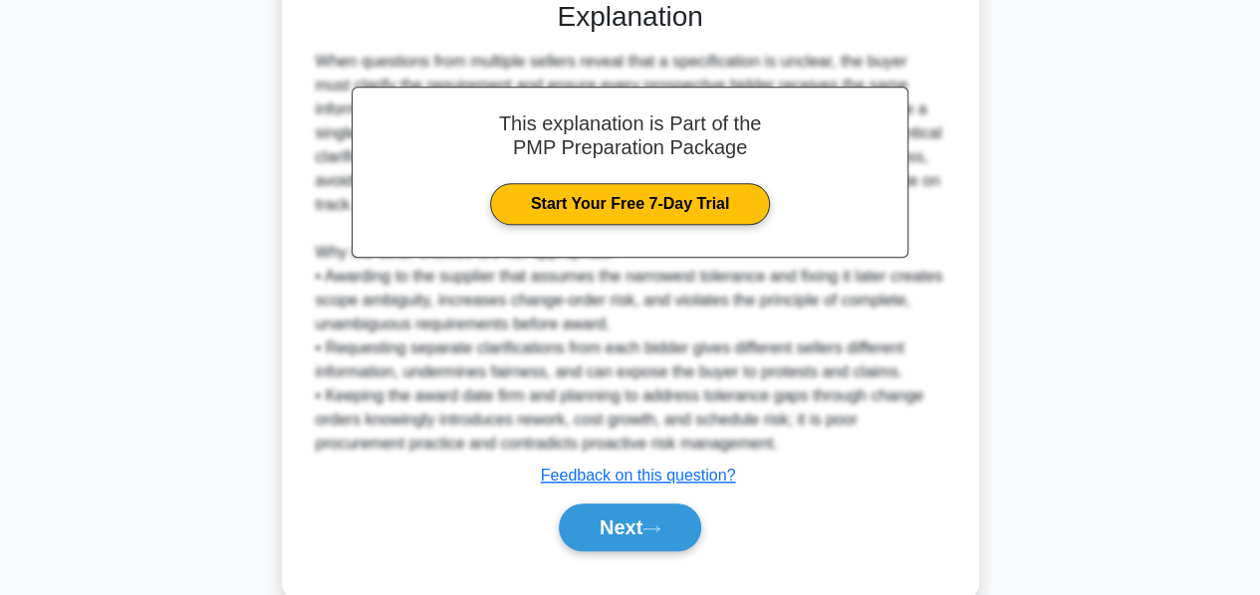
scroll to position [713, 0]
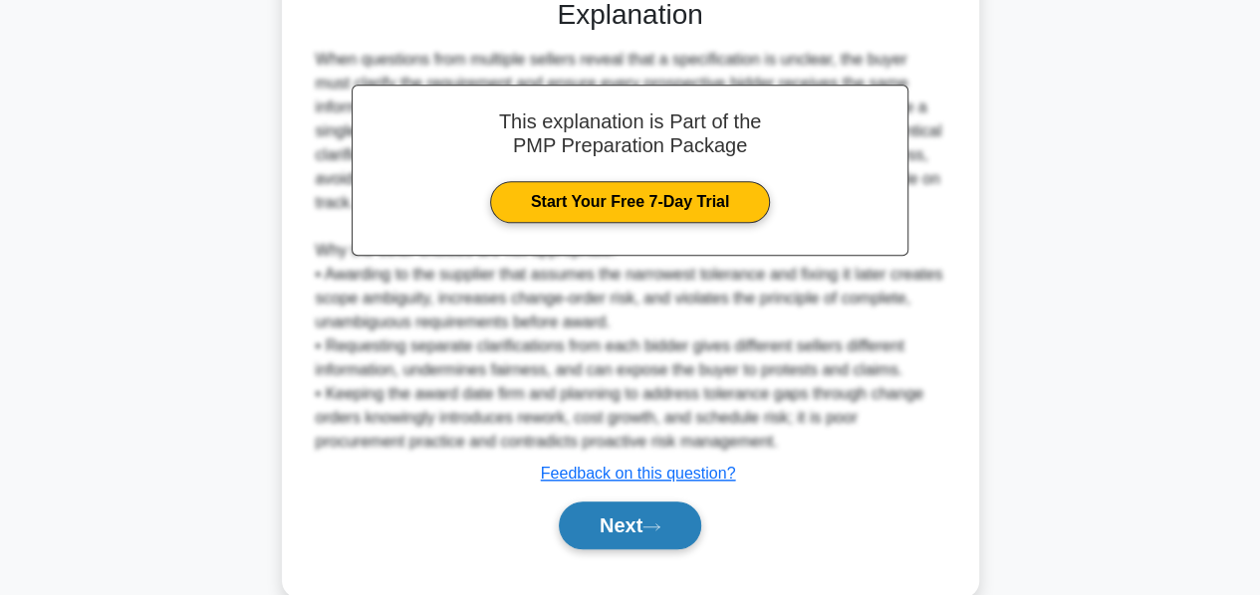
click at [582, 524] on button "Next" at bounding box center [630, 526] width 142 height 48
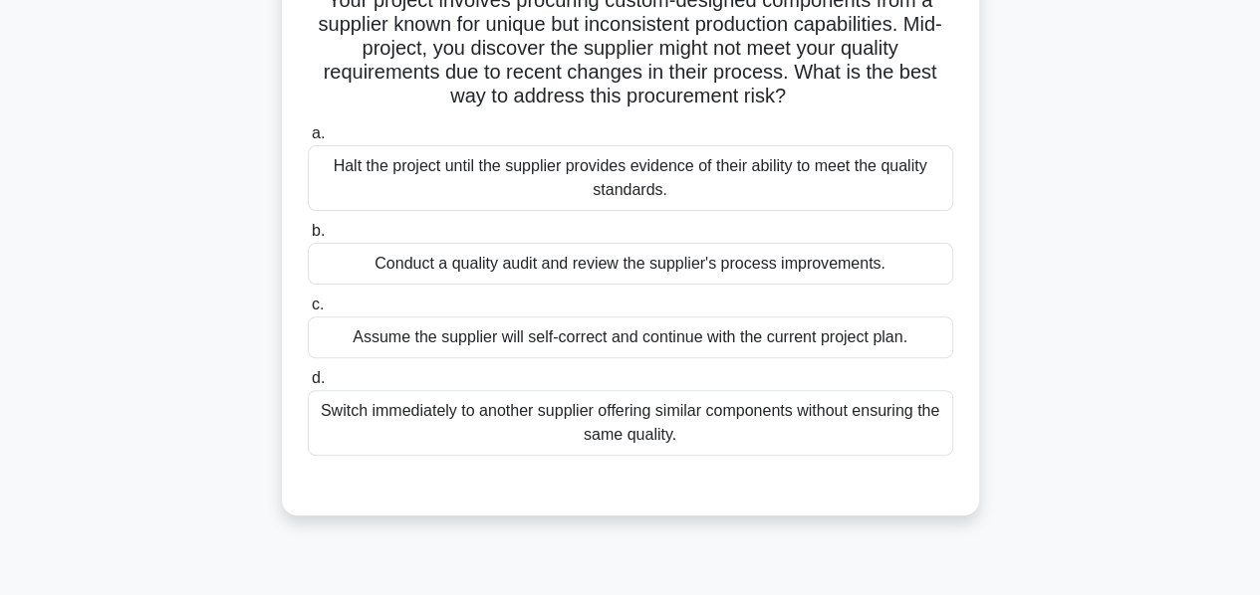
scroll to position [161, 0]
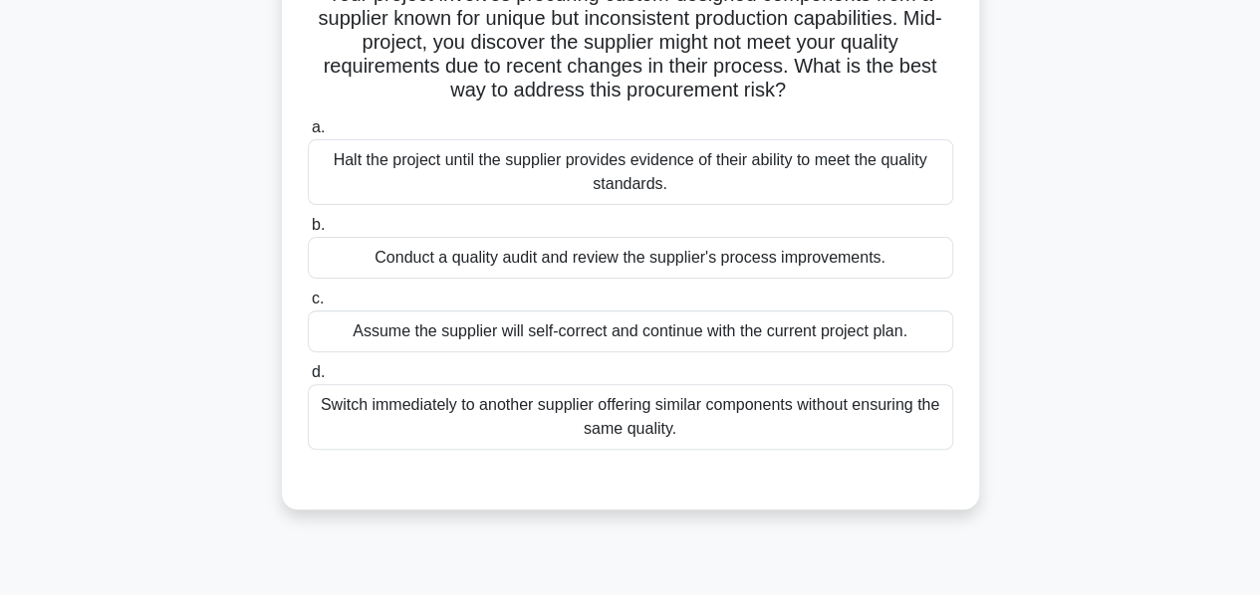
click at [568, 260] on div "Conduct a quality audit and review the supplier's process improvements." at bounding box center [630, 258] width 645 height 42
click at [308, 232] on input "b. Conduct a quality audit and review the supplier's process improvements." at bounding box center [308, 225] width 0 height 13
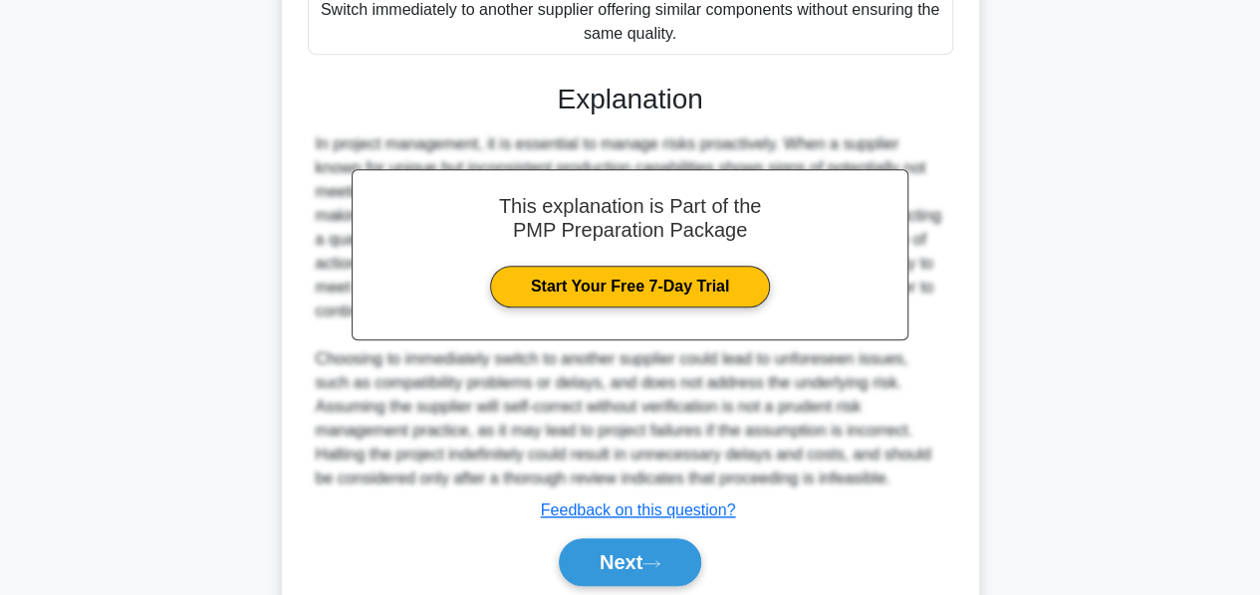
scroll to position [629, 0]
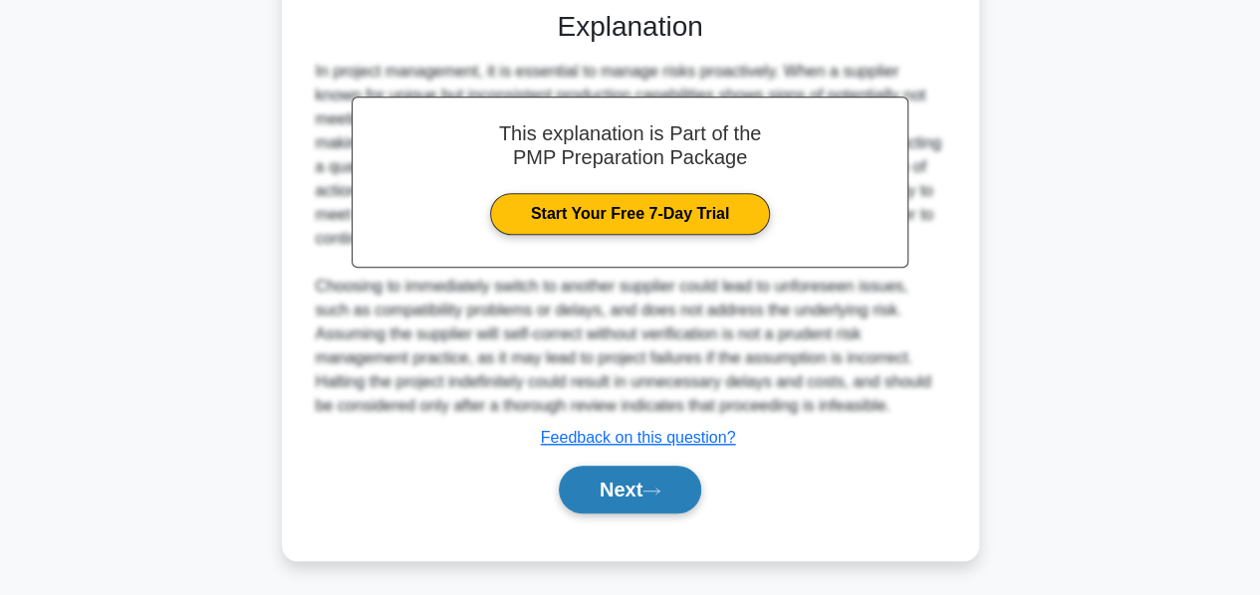
click at [618, 474] on button "Next" at bounding box center [630, 490] width 142 height 48
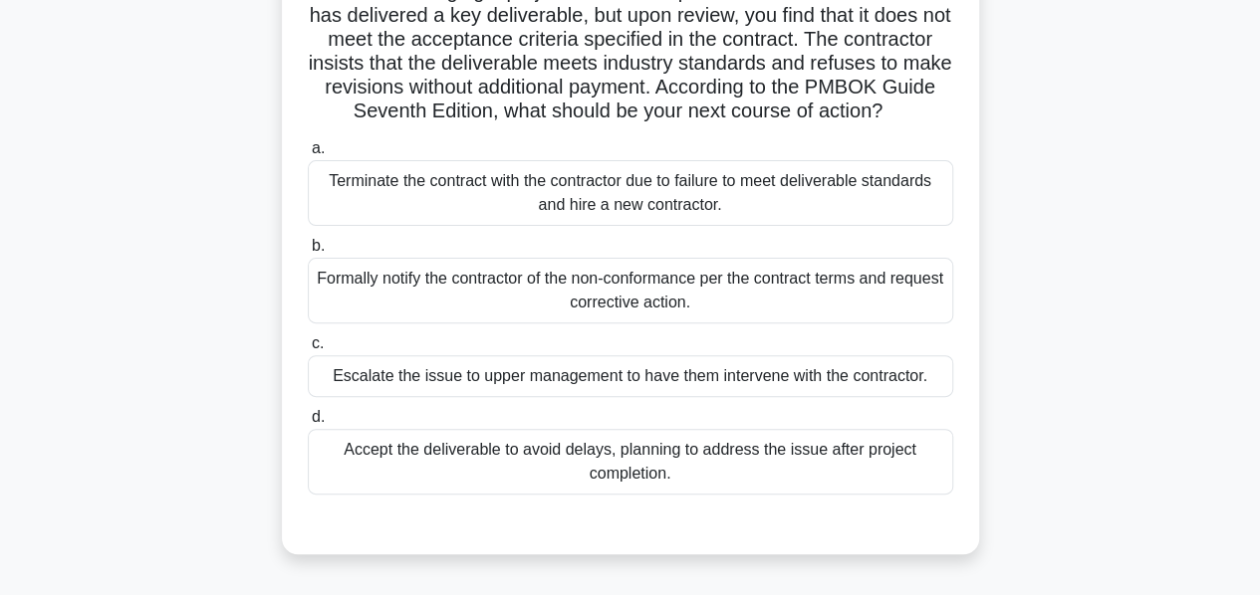
scroll to position [169, 0]
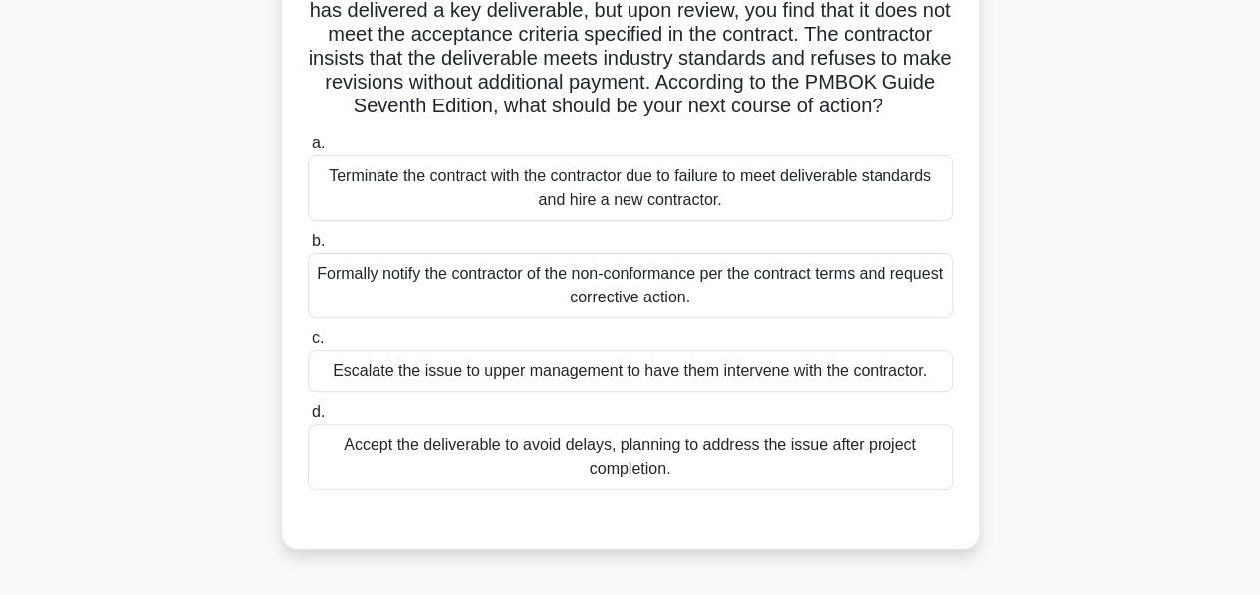
click at [668, 319] on div "Formally notify the contractor of the non-conformance per the contract terms an…" at bounding box center [630, 286] width 645 height 66
click at [308, 248] on input "b. Formally notify the contractor of the non-conformance per the contract terms…" at bounding box center [308, 241] width 0 height 13
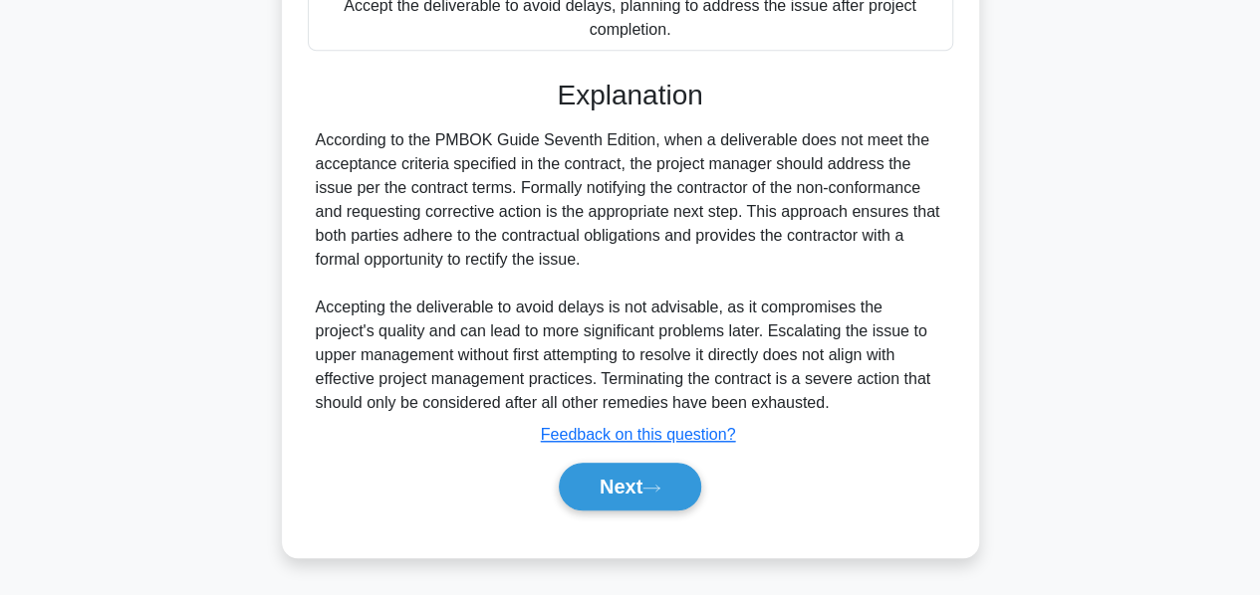
scroll to position [629, 0]
click at [615, 487] on button "Next" at bounding box center [630, 487] width 142 height 48
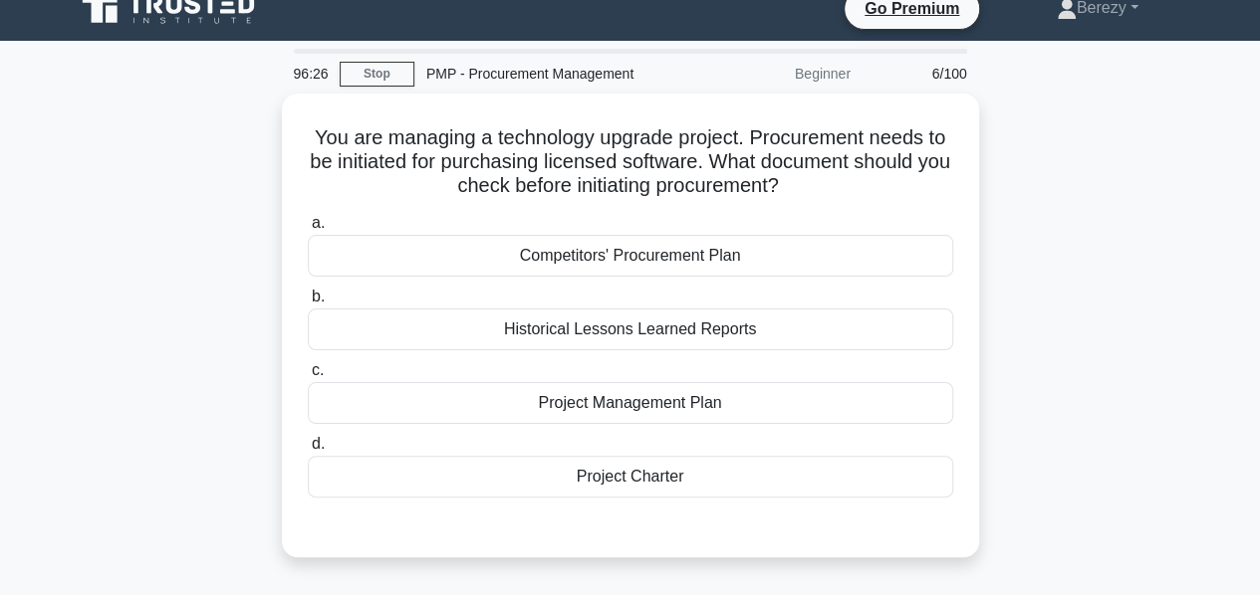
scroll to position [22, 0]
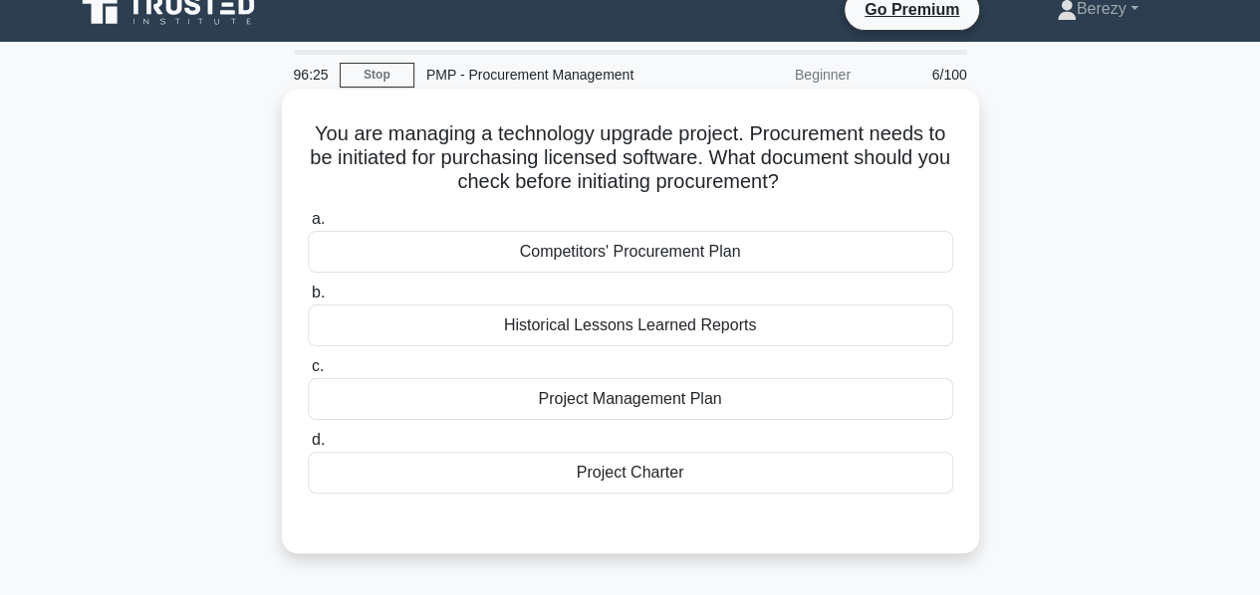
click at [590, 406] on div "Project Management Plan" at bounding box center [630, 399] width 645 height 42
click at [308, 373] on input "c. Project Management Plan" at bounding box center [308, 366] width 0 height 13
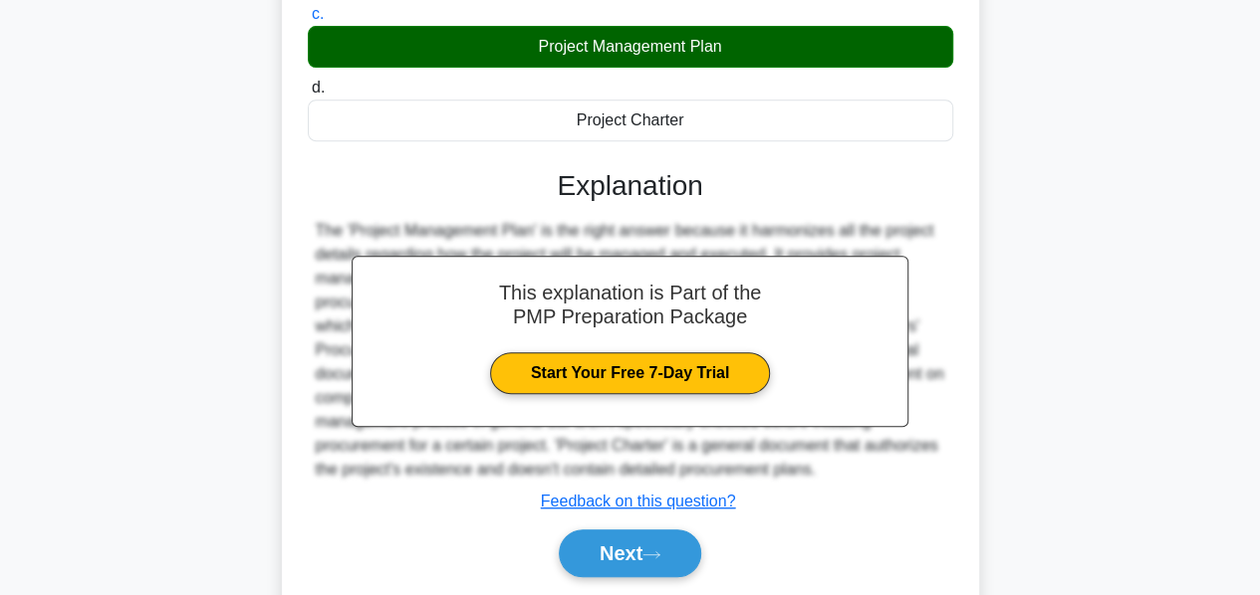
scroll to position [480, 0]
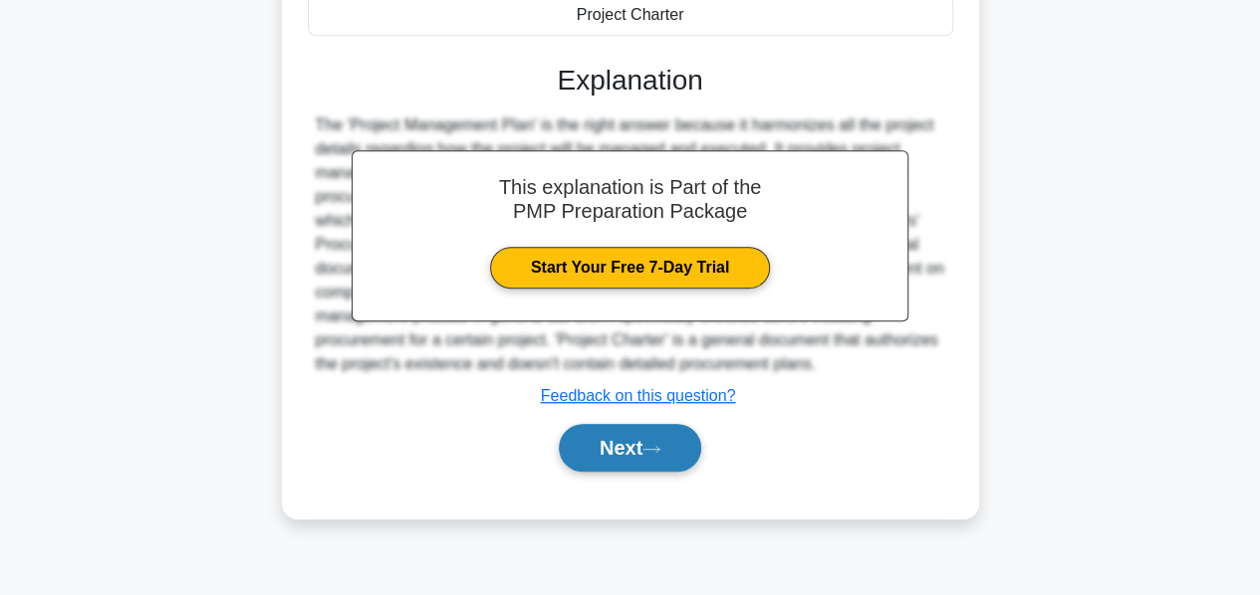
click at [595, 443] on button "Next" at bounding box center [630, 448] width 142 height 48
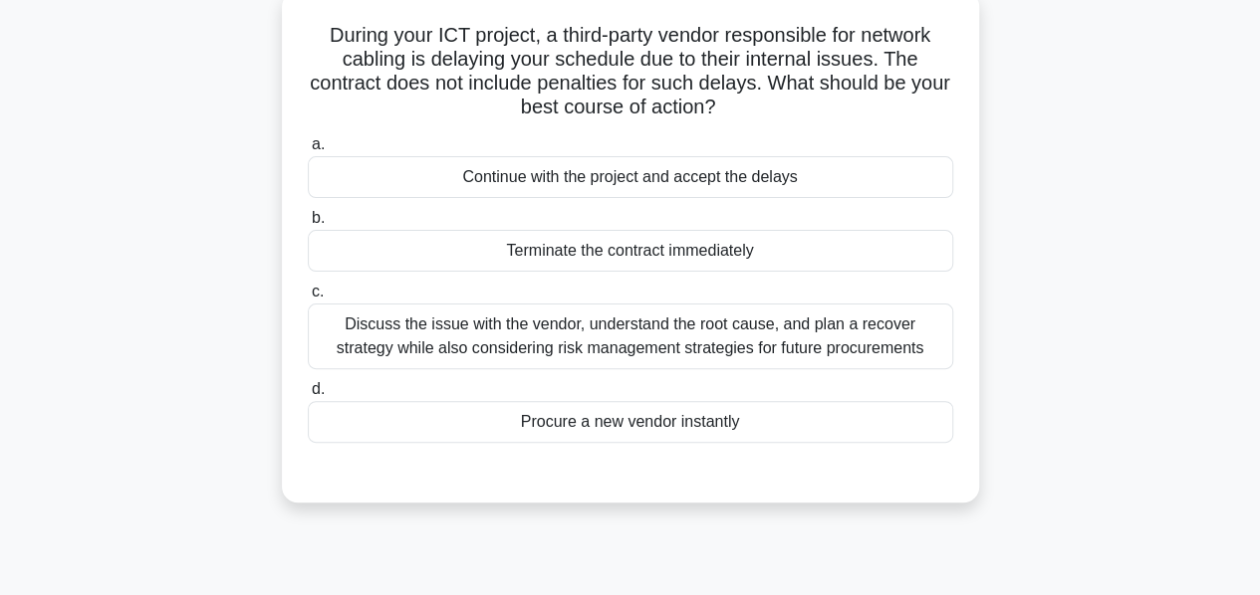
scroll to position [123, 0]
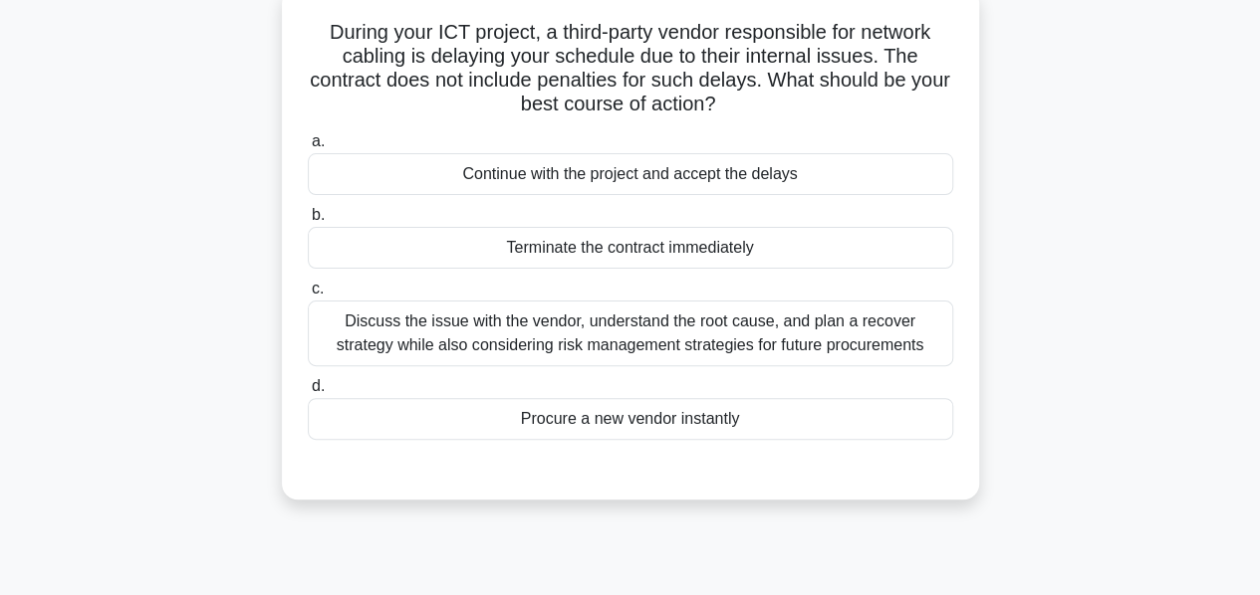
click at [565, 341] on div "Discuss the issue with the vendor, understand the root cause, and plan a recove…" at bounding box center [630, 334] width 645 height 66
click at [308, 296] on input "c. Discuss the issue with the vendor, understand the root cause, and plan a rec…" at bounding box center [308, 289] width 0 height 13
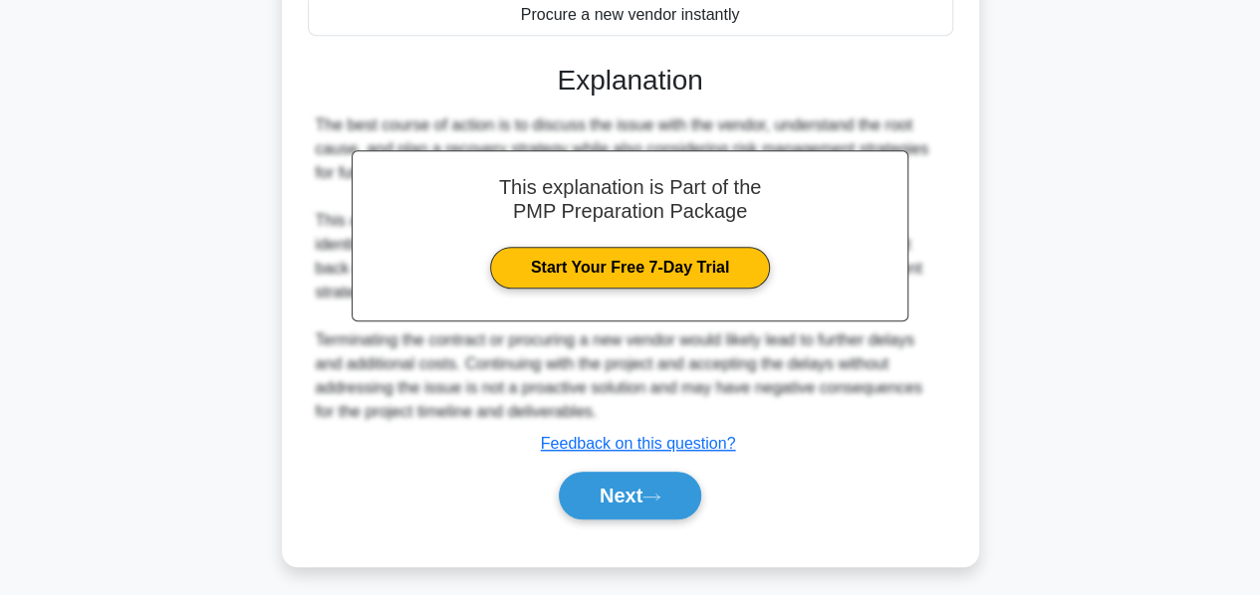
scroll to position [534, 0]
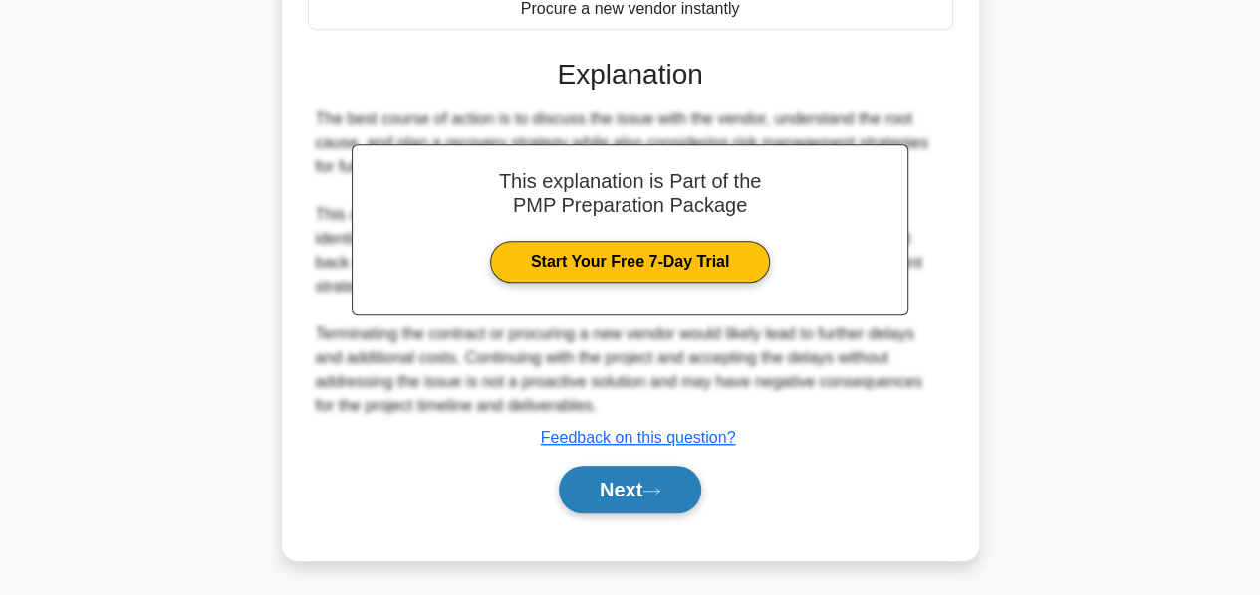
click at [604, 480] on button "Next" at bounding box center [630, 490] width 142 height 48
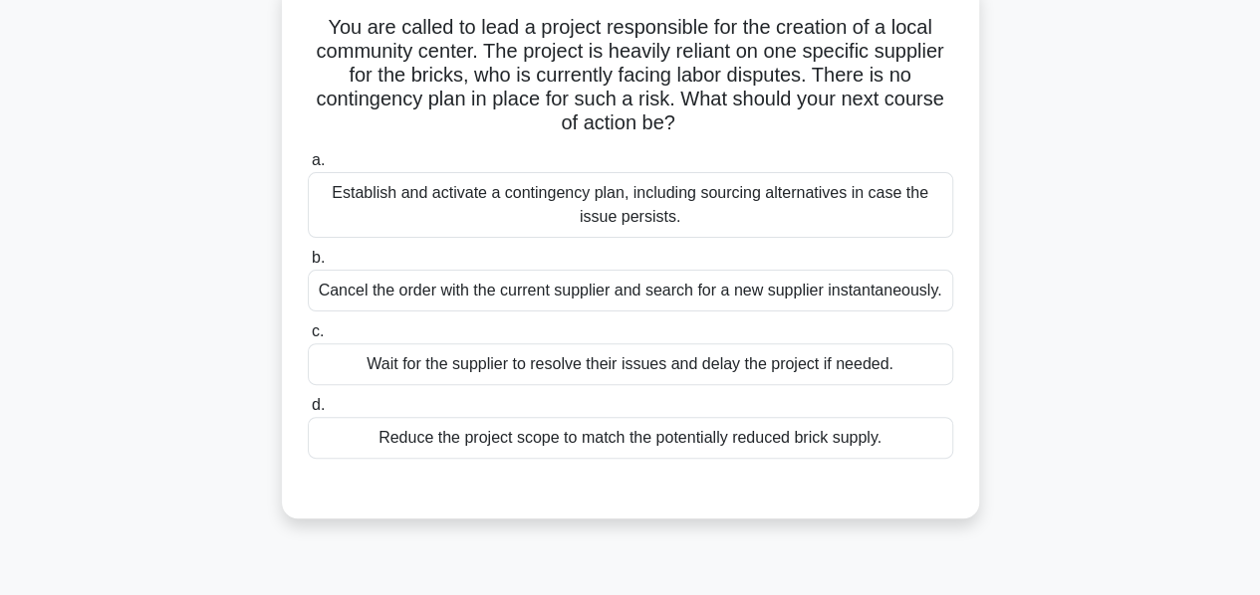
scroll to position [133, 0]
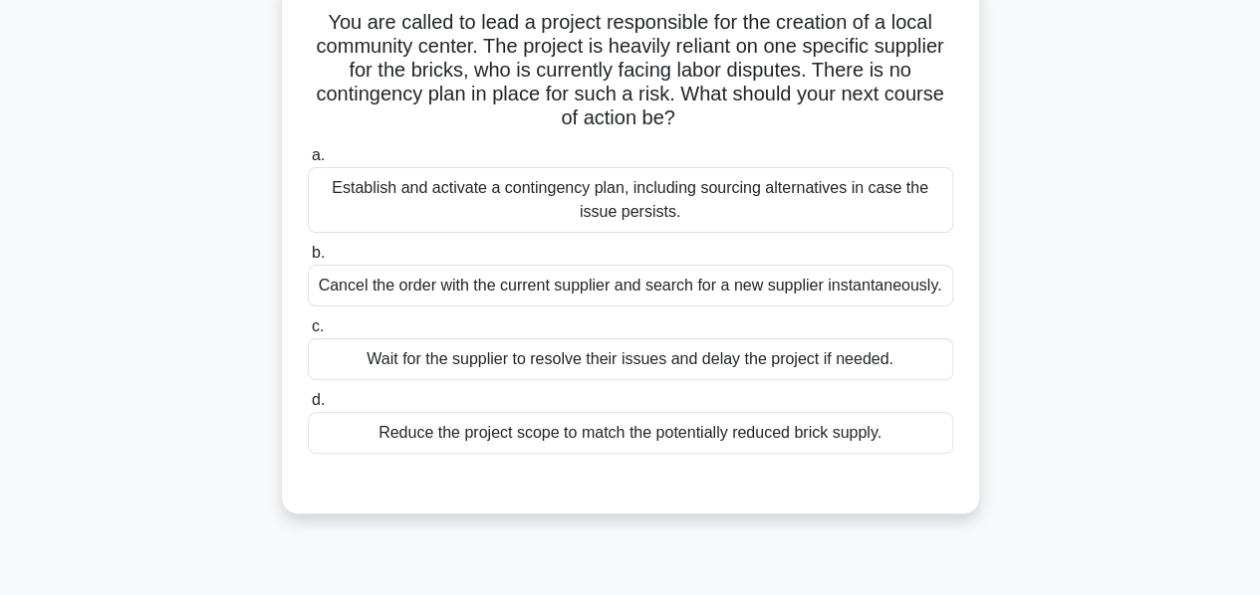
click at [484, 191] on div "Establish and activate a contingency plan, including sourcing alternatives in c…" at bounding box center [630, 200] width 645 height 66
click at [308, 162] on input "a. Establish and activate a contingency plan, including sourcing alternatives i…" at bounding box center [308, 155] width 0 height 13
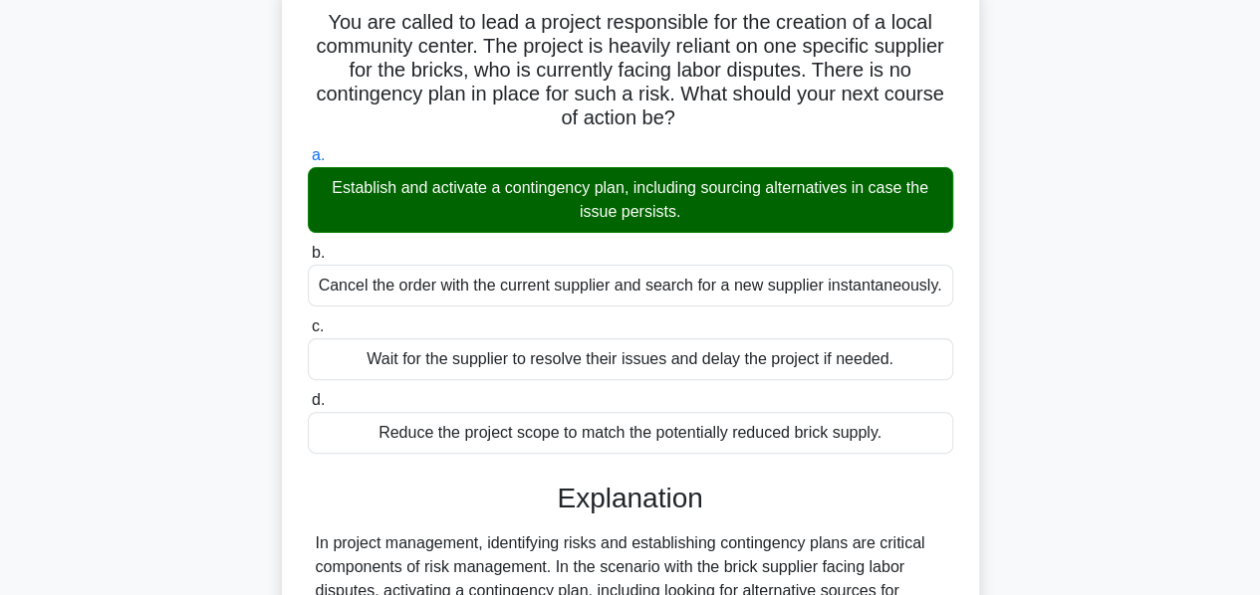
scroll to position [510, 0]
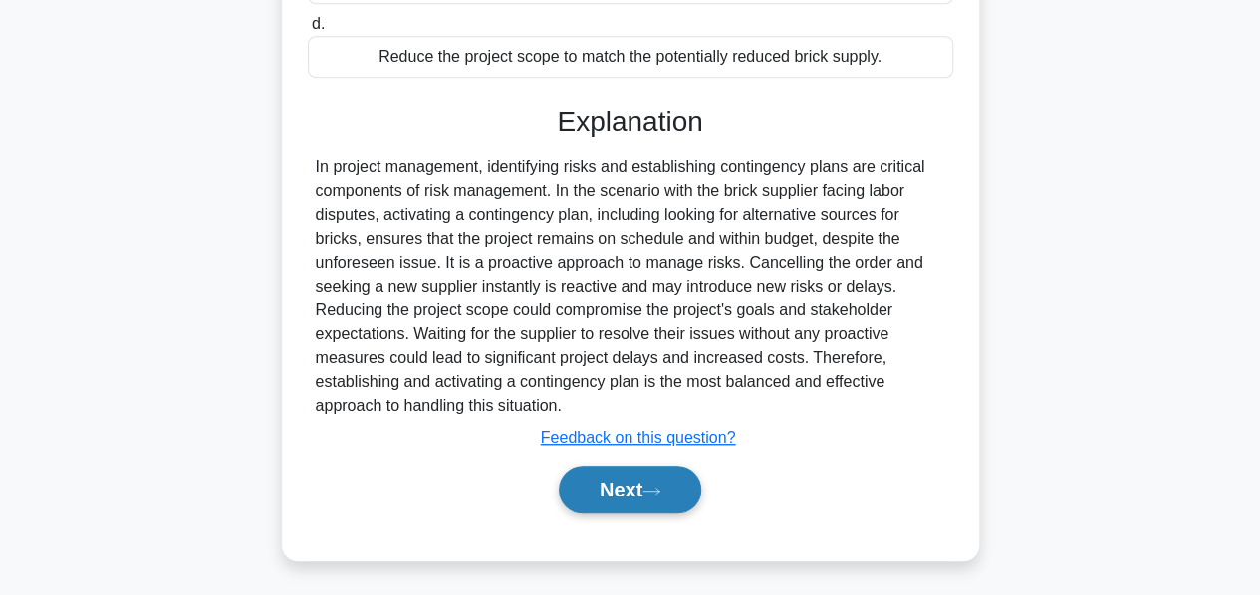
click at [609, 475] on button "Next" at bounding box center [630, 490] width 142 height 48
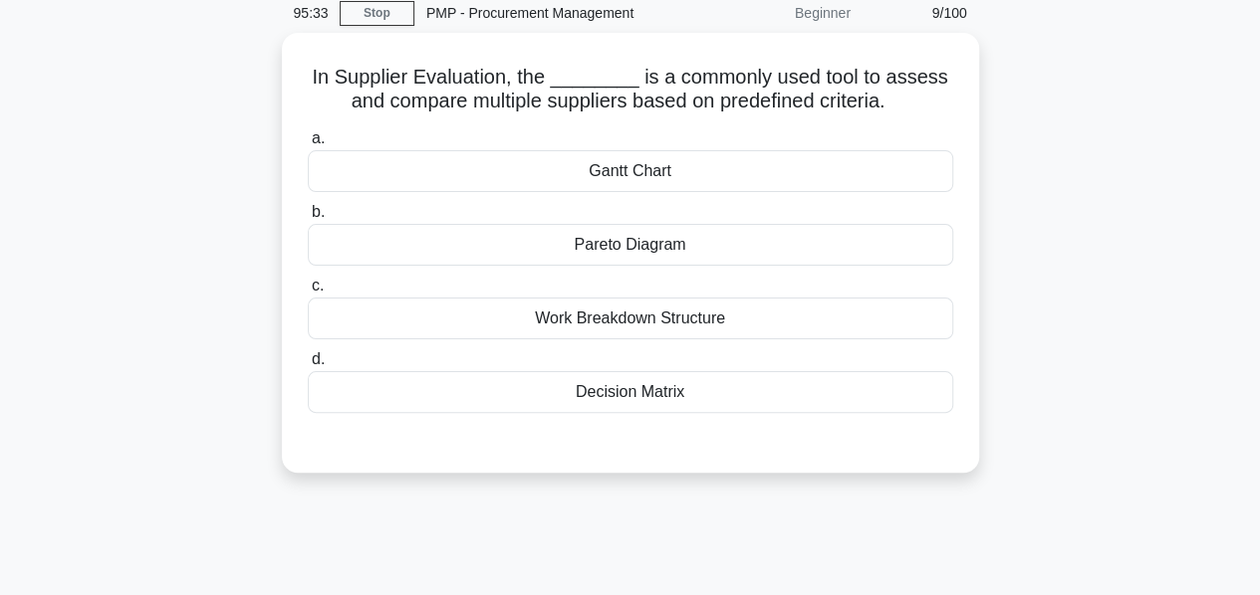
scroll to position [82, 0]
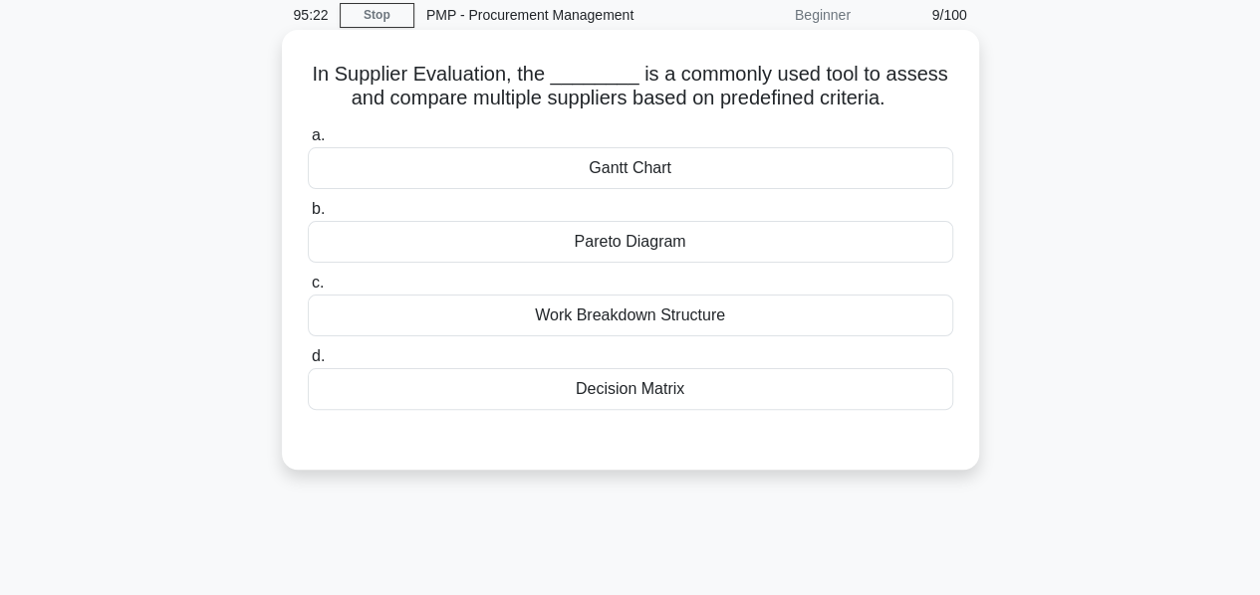
click at [627, 386] on div "Decision Matrix" at bounding box center [630, 389] width 645 height 42
click at [308, 363] on input "d. Decision Matrix" at bounding box center [308, 356] width 0 height 13
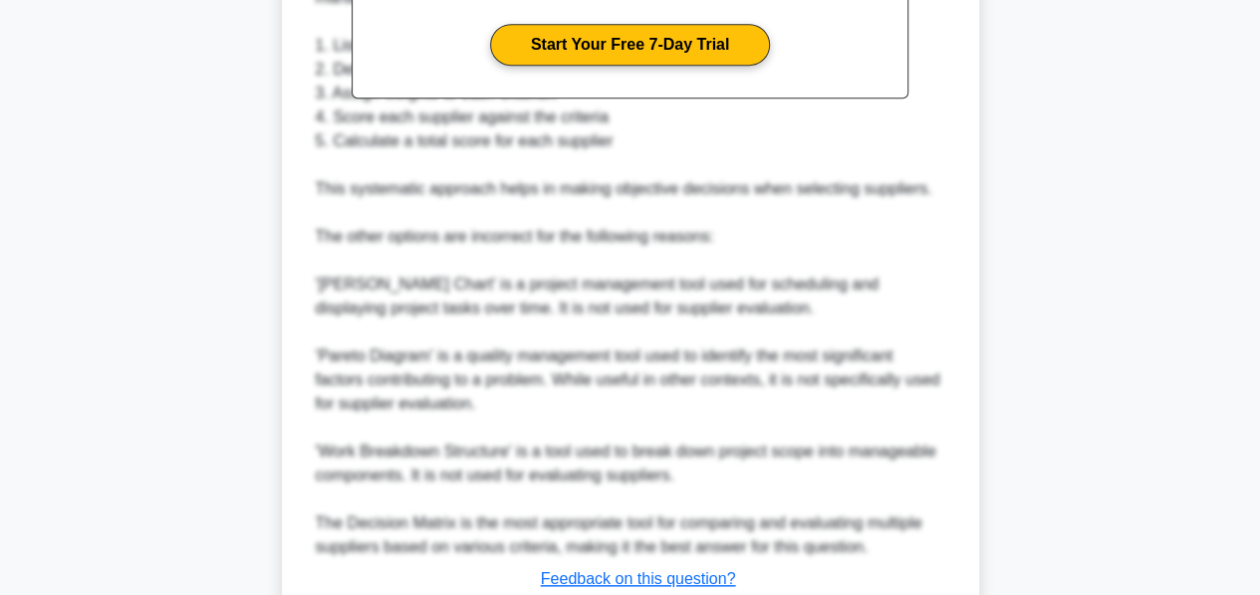
scroll to position [820, 0]
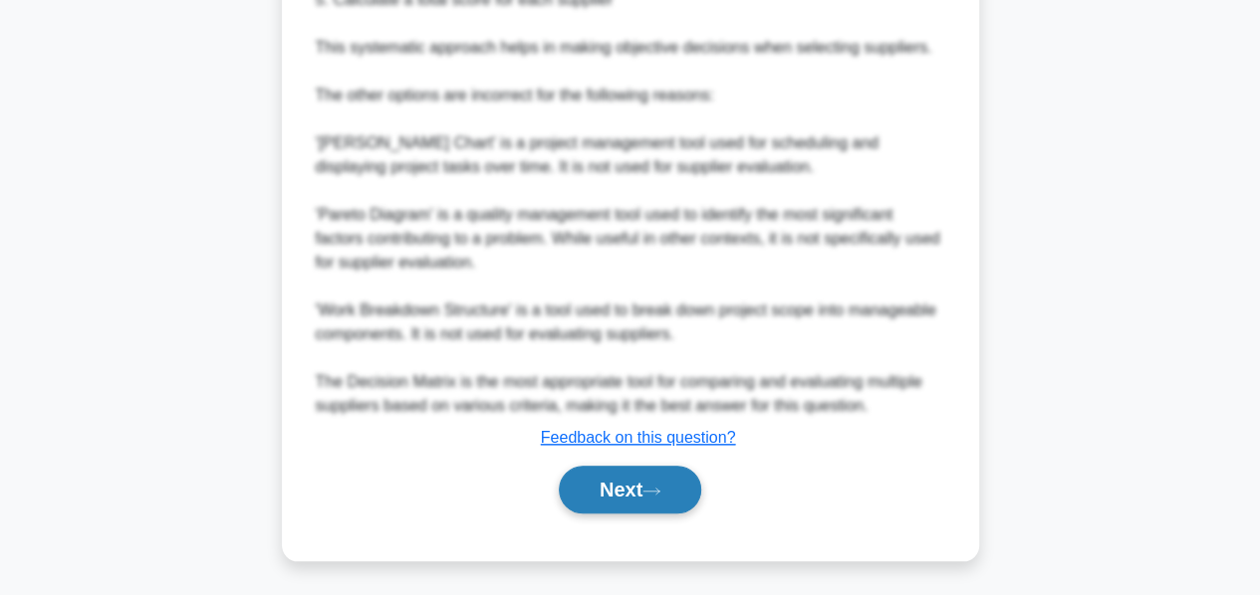
click at [615, 481] on button "Next" at bounding box center [630, 490] width 142 height 48
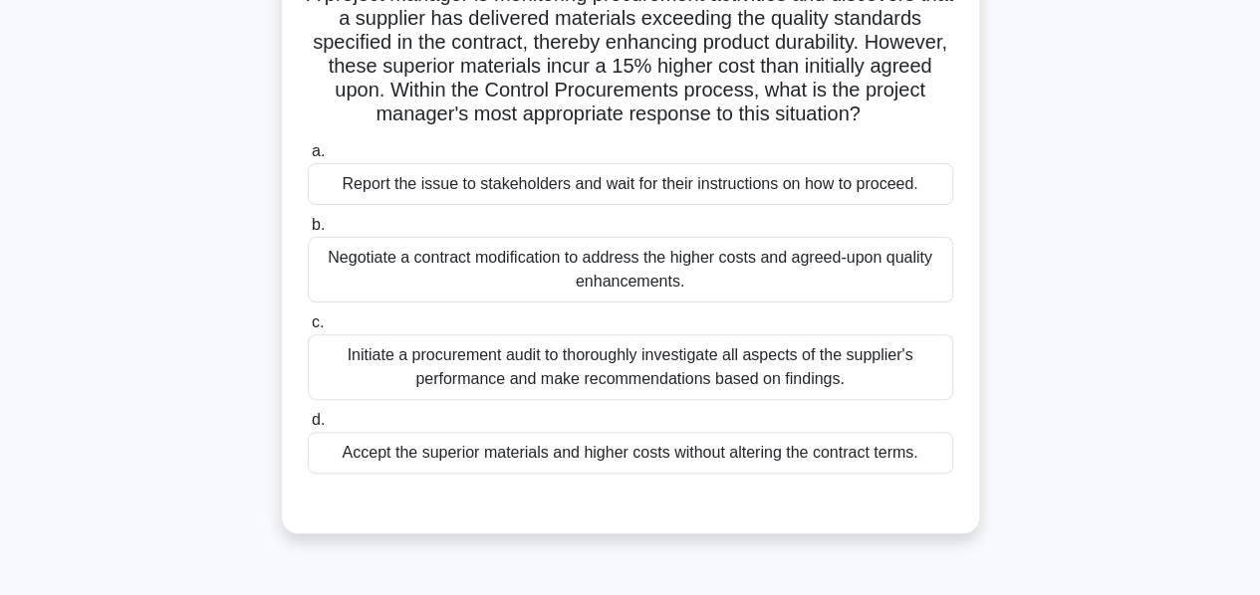
scroll to position [167, 0]
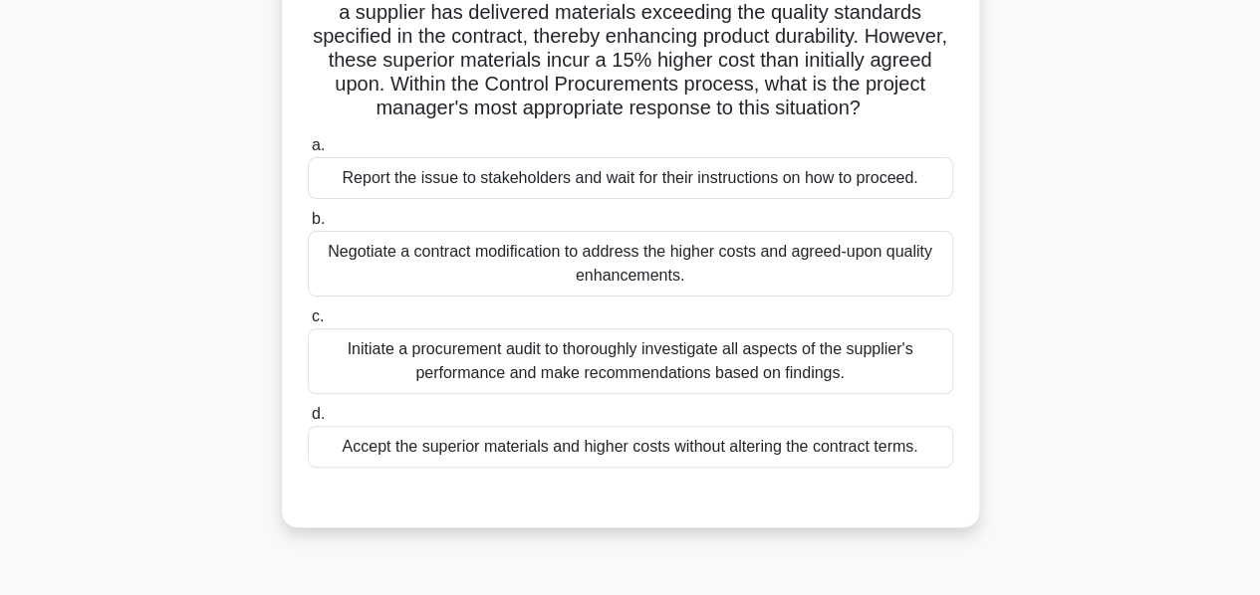
click at [532, 255] on div "Negotiate a contract modification to address the higher costs and agreed-upon q…" at bounding box center [630, 264] width 645 height 66
click at [308, 226] on input "b. Negotiate a contract modification to address the higher costs and agreed-upo…" at bounding box center [308, 219] width 0 height 13
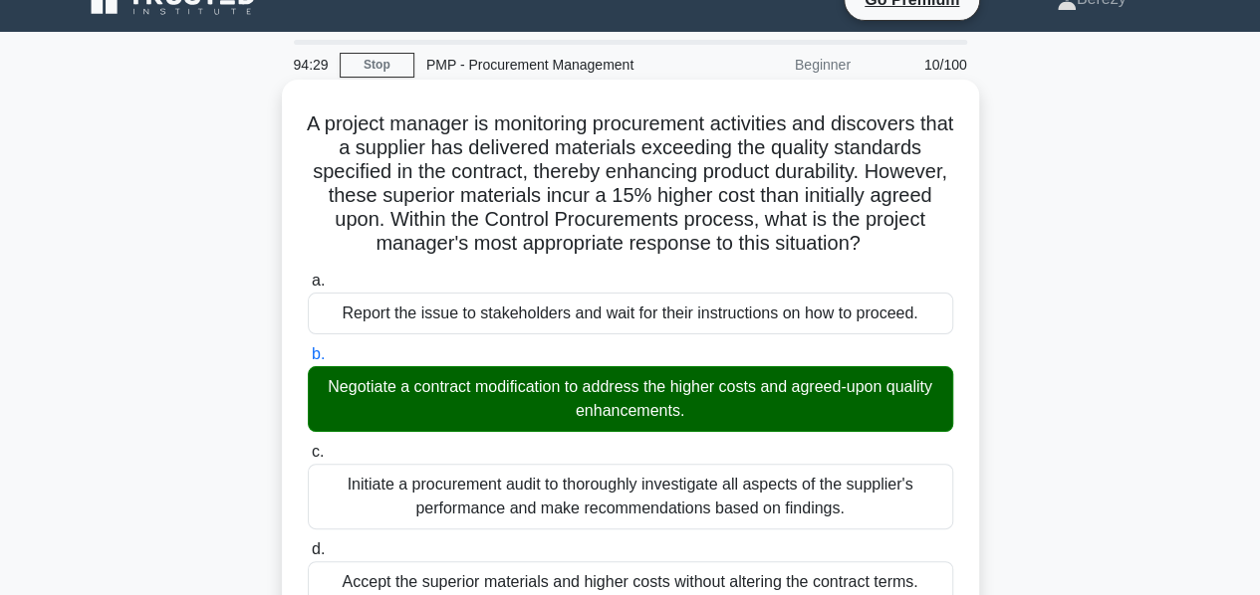
scroll to position [0, 0]
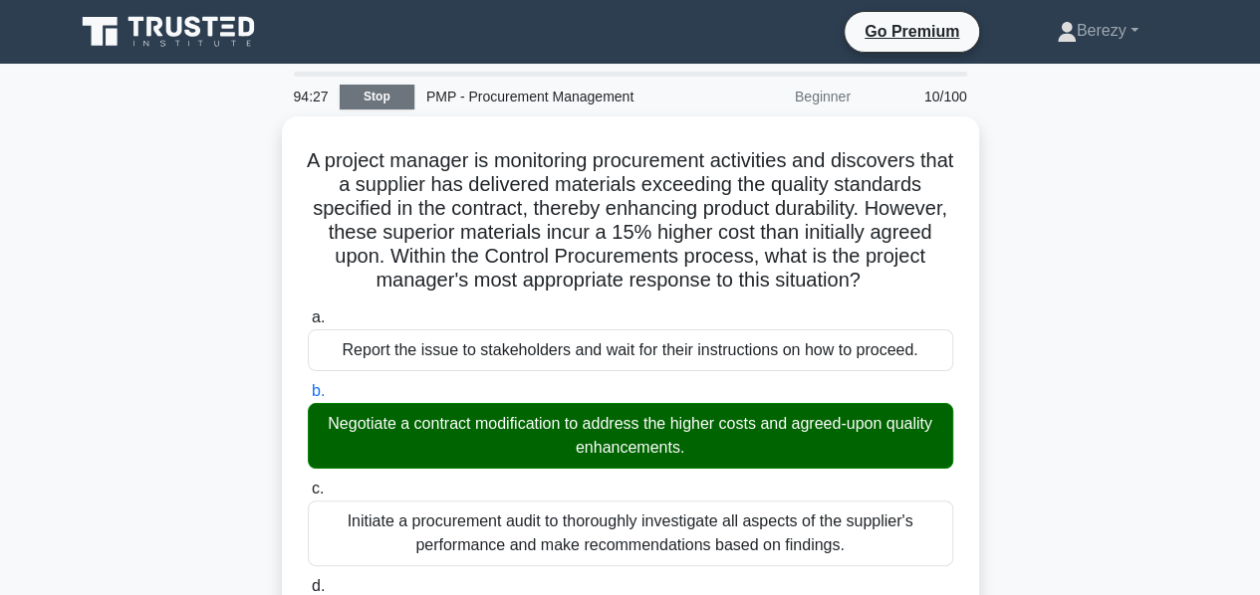
click at [374, 97] on link "Stop" at bounding box center [377, 97] width 75 height 25
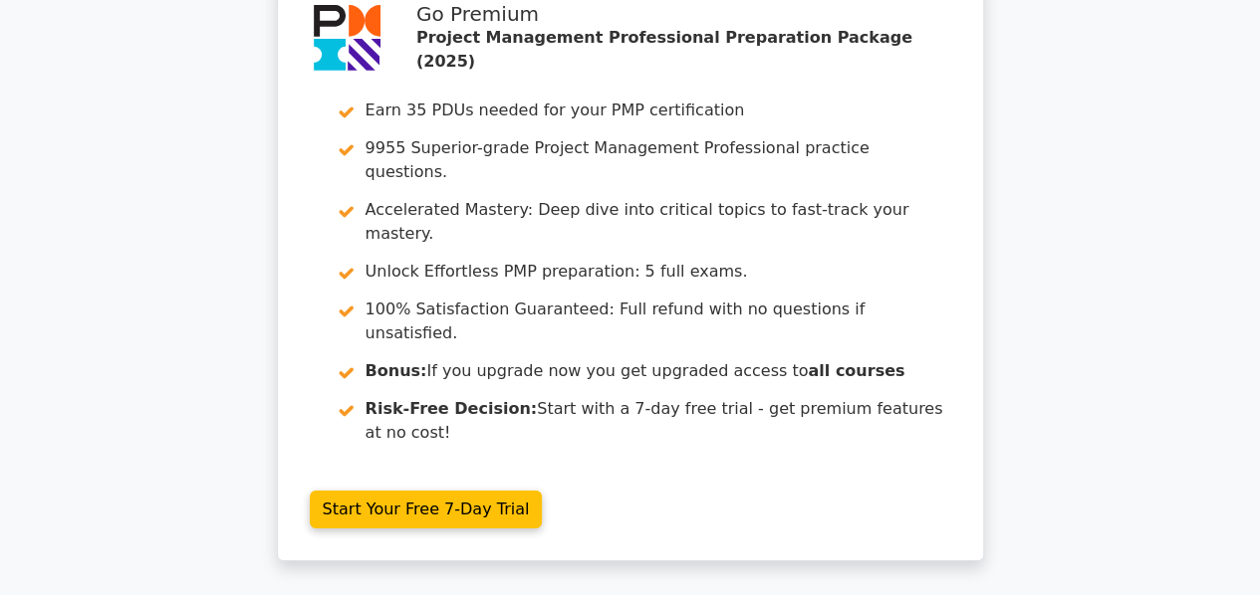
scroll to position [3405, 0]
